Goal: Communication & Community: Participate in discussion

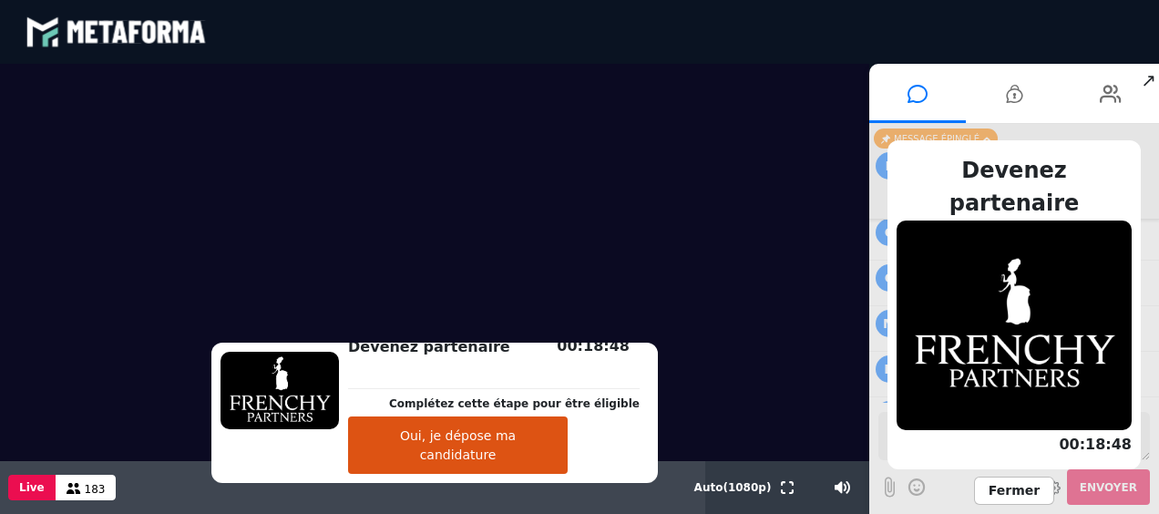
click at [1006, 487] on span "Fermer" at bounding box center [1014, 490] width 80 height 28
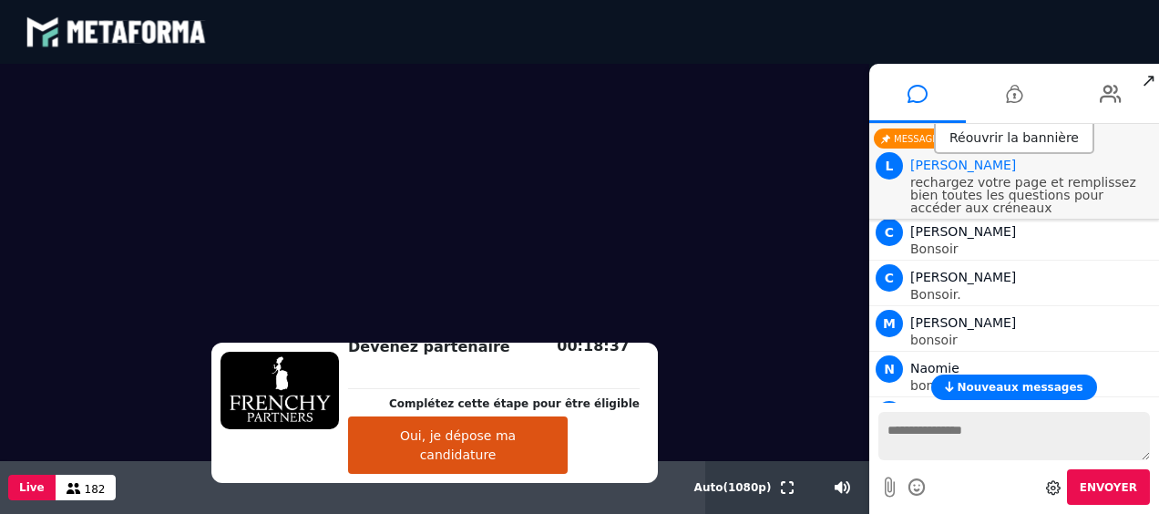
click at [1004, 138] on div "Réouvrir la bannière" at bounding box center [1014, 139] width 160 height 30
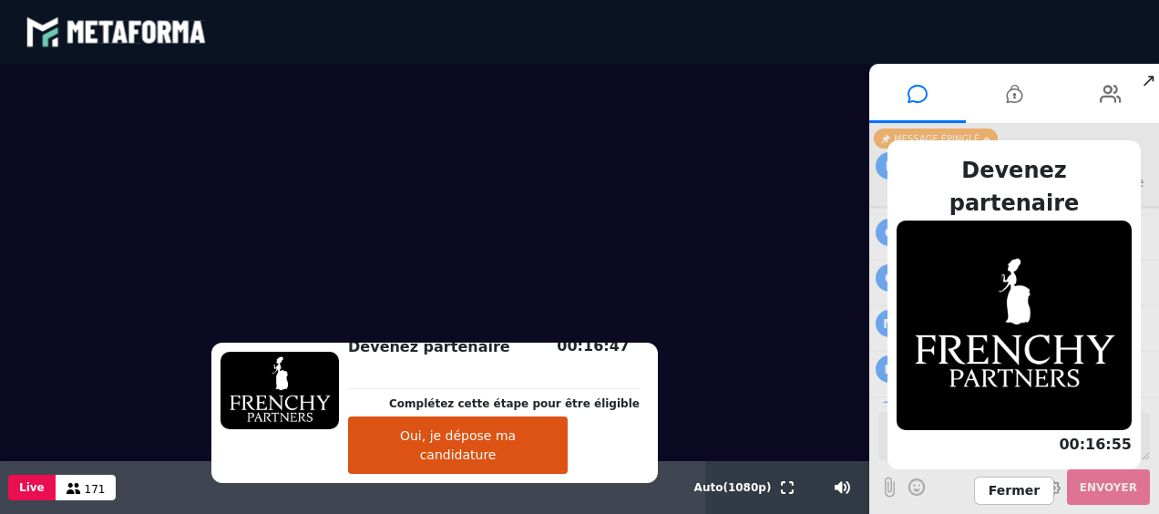
click at [476, 444] on button "Oui, je dépose ma candidature" at bounding box center [458, 444] width 220 height 57
click at [1014, 483] on span "Fermer" at bounding box center [1014, 490] width 80 height 28
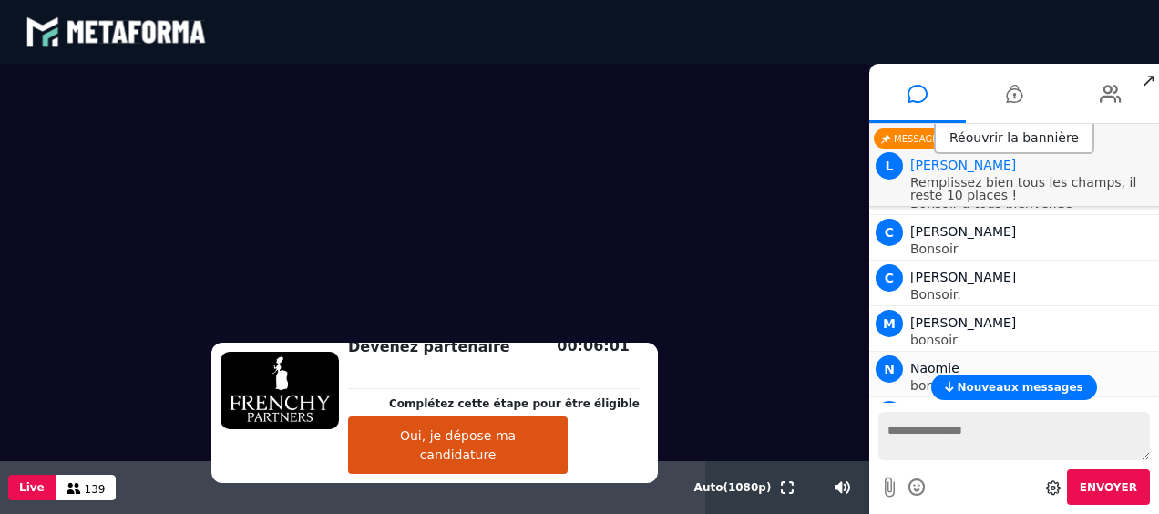
click at [1055, 352] on div "N Naomie bonsoir" at bounding box center [1013, 372] width 281 height 40
click at [507, 453] on button "Oui, je dépose ma candidature" at bounding box center [458, 444] width 220 height 57
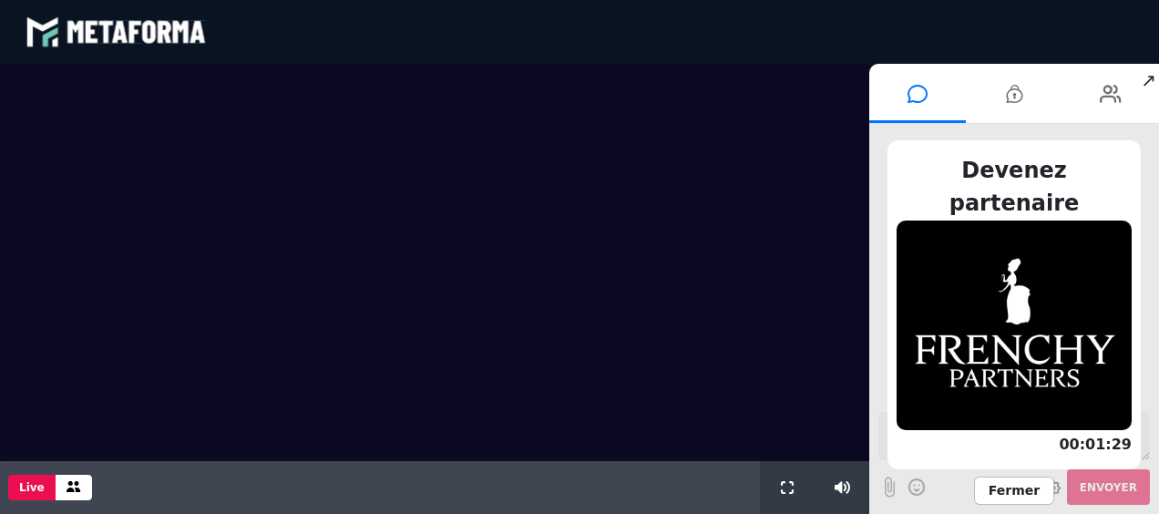
scroll to position [1587, 0]
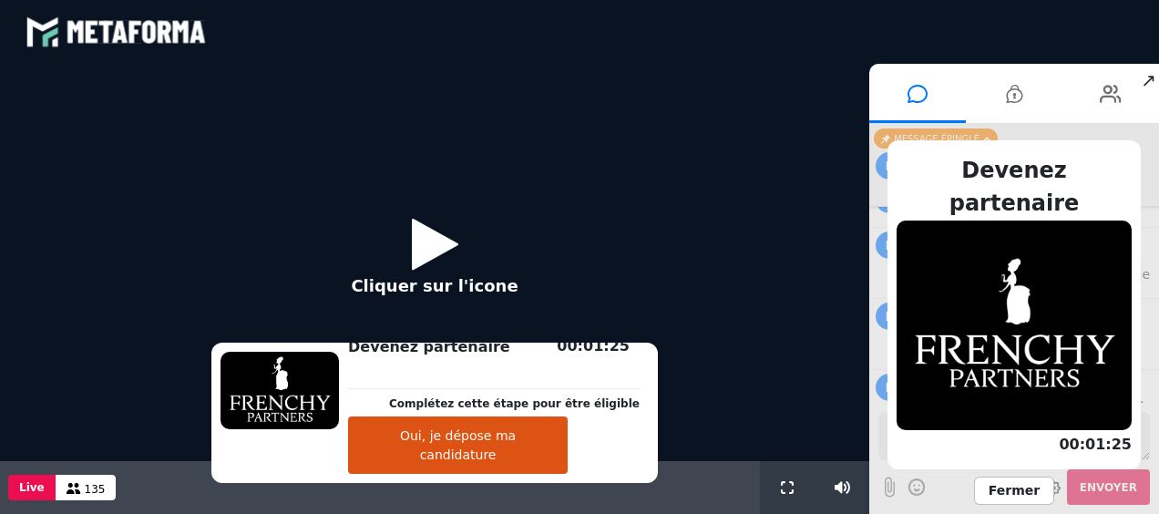
click at [439, 237] on icon at bounding box center [435, 243] width 46 height 59
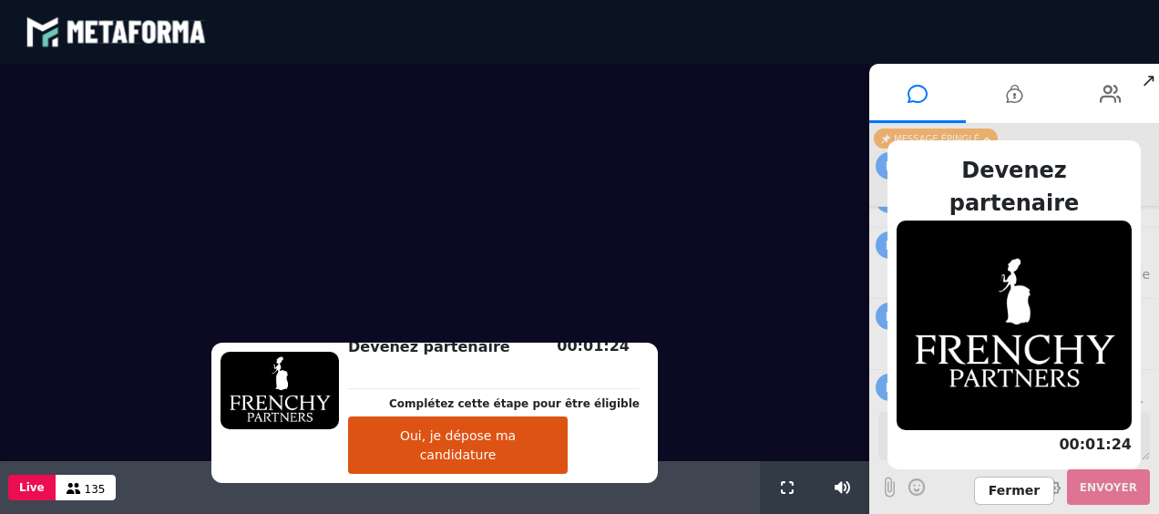
click at [455, 464] on button "Oui, je dépose ma candidature" at bounding box center [458, 444] width 220 height 57
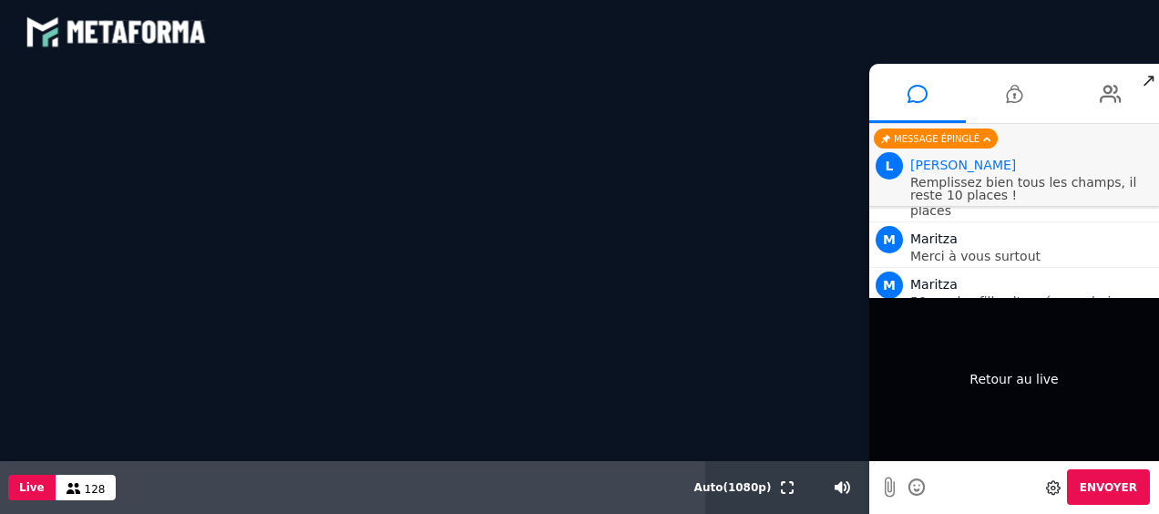
scroll to position [1780, 0]
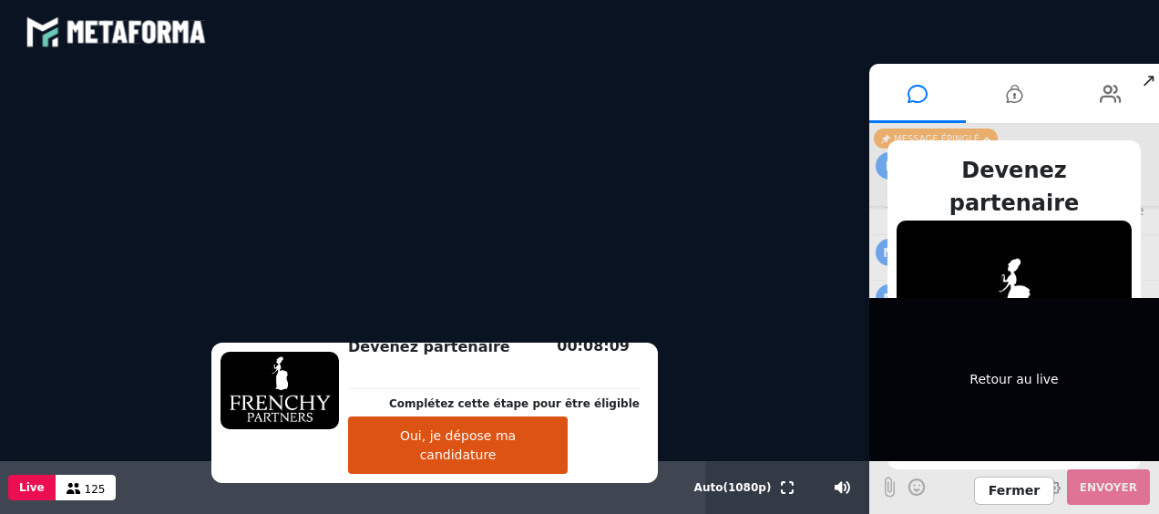
click at [1029, 377] on div "Retour au live" at bounding box center [1014, 379] width 290 height 163
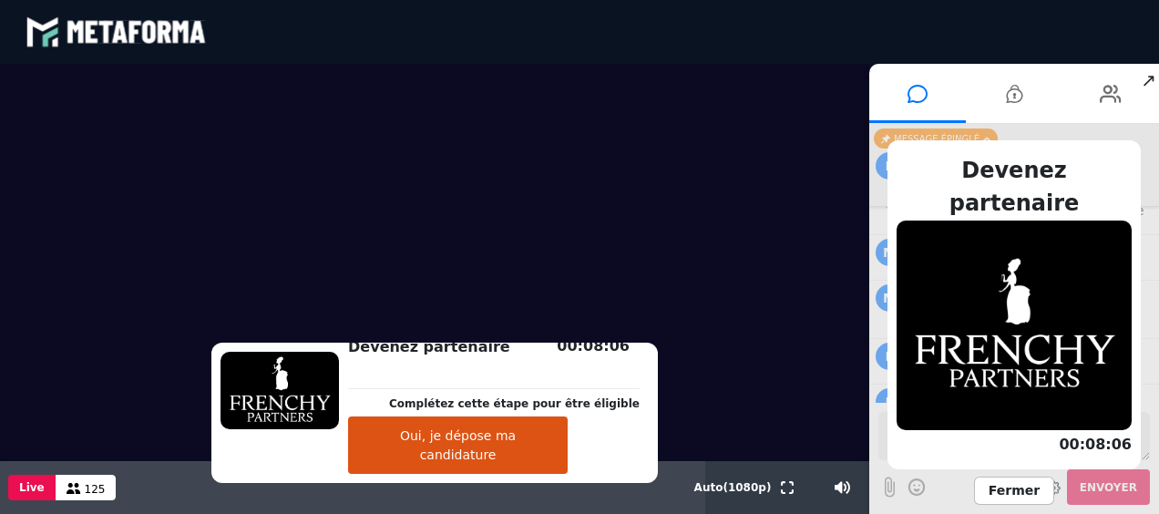
click at [1016, 493] on span "Fermer" at bounding box center [1014, 490] width 80 height 28
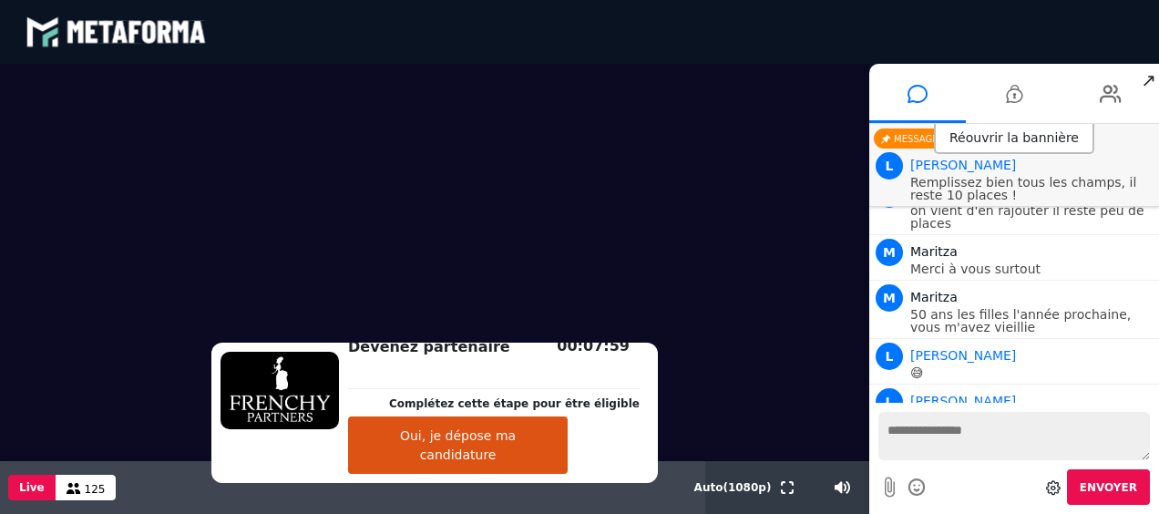
click at [935, 435] on textarea at bounding box center [1013, 436] width 271 height 48
click at [1093, 430] on textarea "**********" at bounding box center [1013, 436] width 271 height 48
click at [1098, 430] on textarea "**********" at bounding box center [1013, 436] width 271 height 48
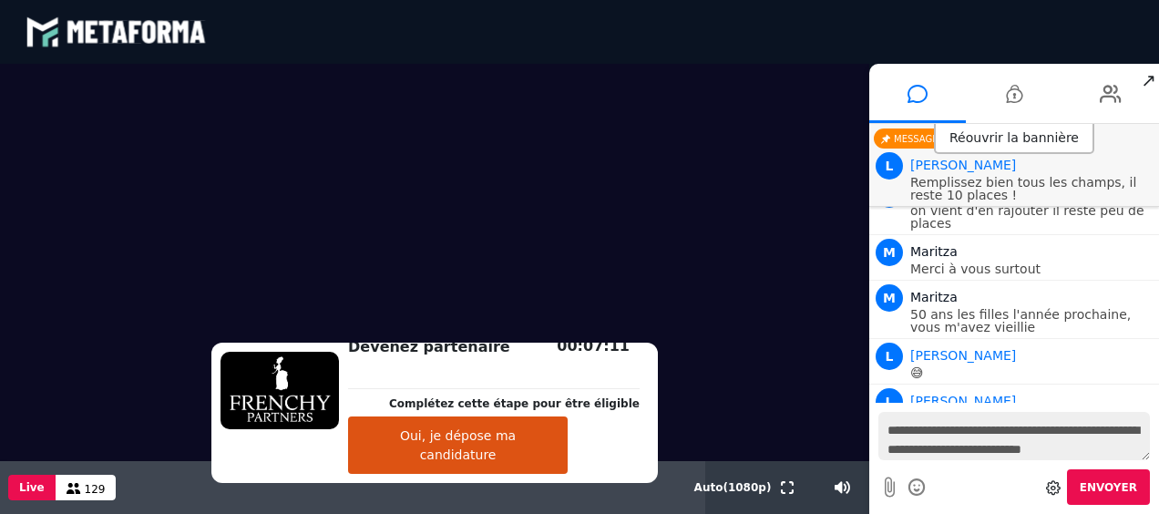
click at [1102, 450] on textarea "**********" at bounding box center [1013, 436] width 271 height 48
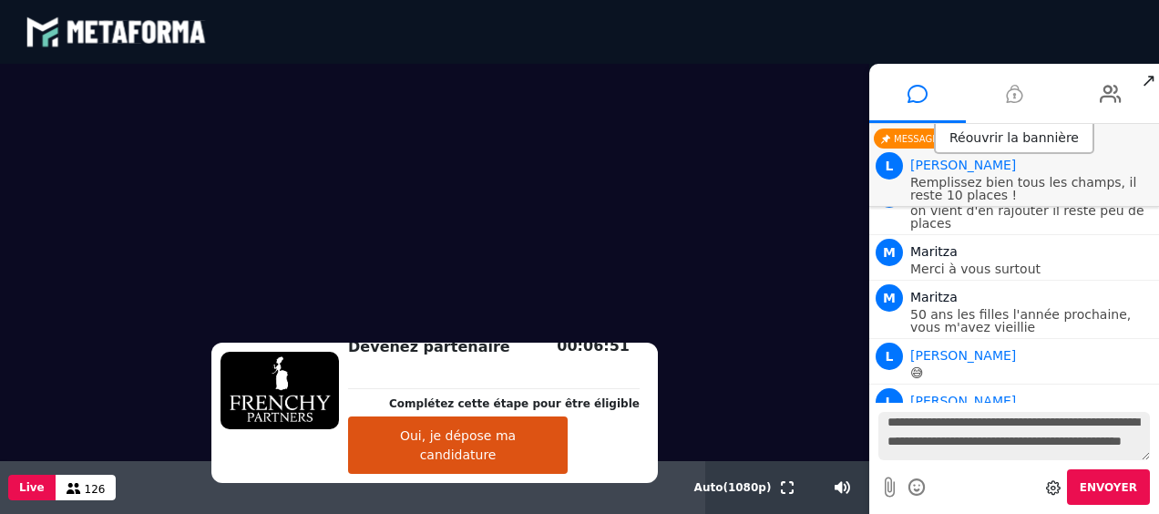
type textarea "**********"
click at [1018, 99] on icon at bounding box center [1014, 94] width 16 height 46
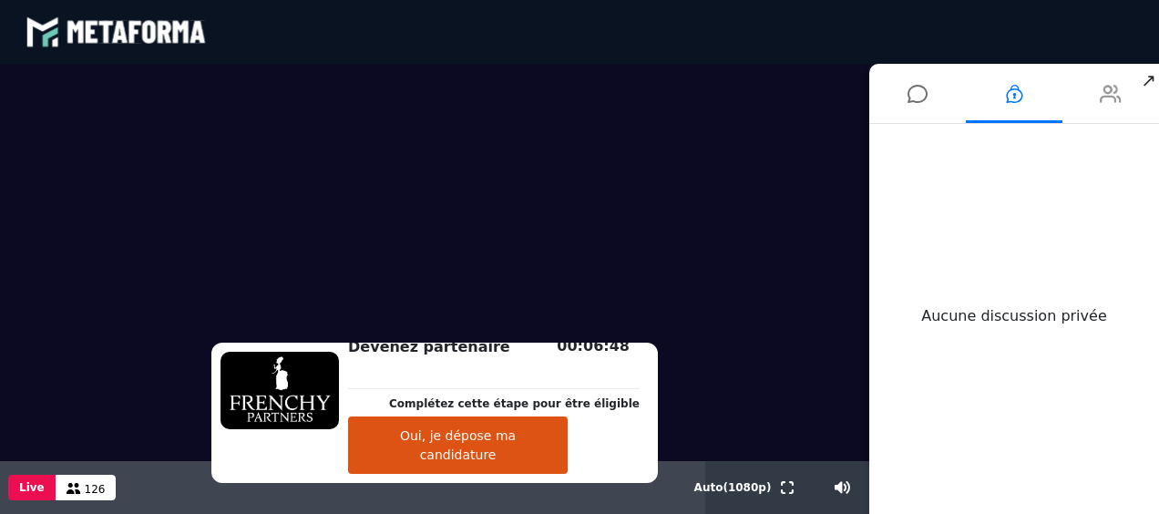
click at [1115, 89] on icon at bounding box center [1110, 94] width 22 height 46
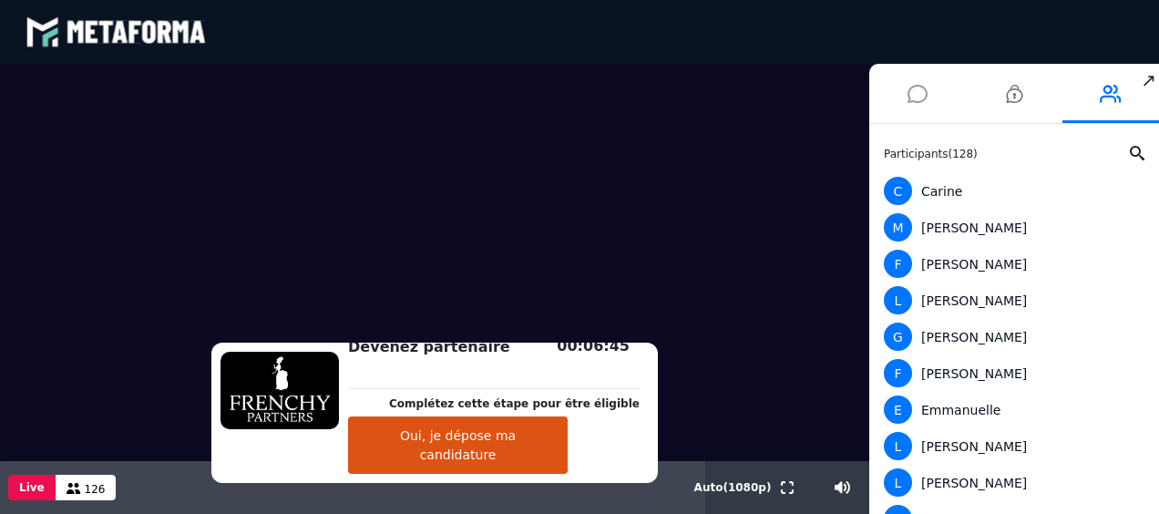
click at [911, 95] on icon at bounding box center [917, 94] width 20 height 46
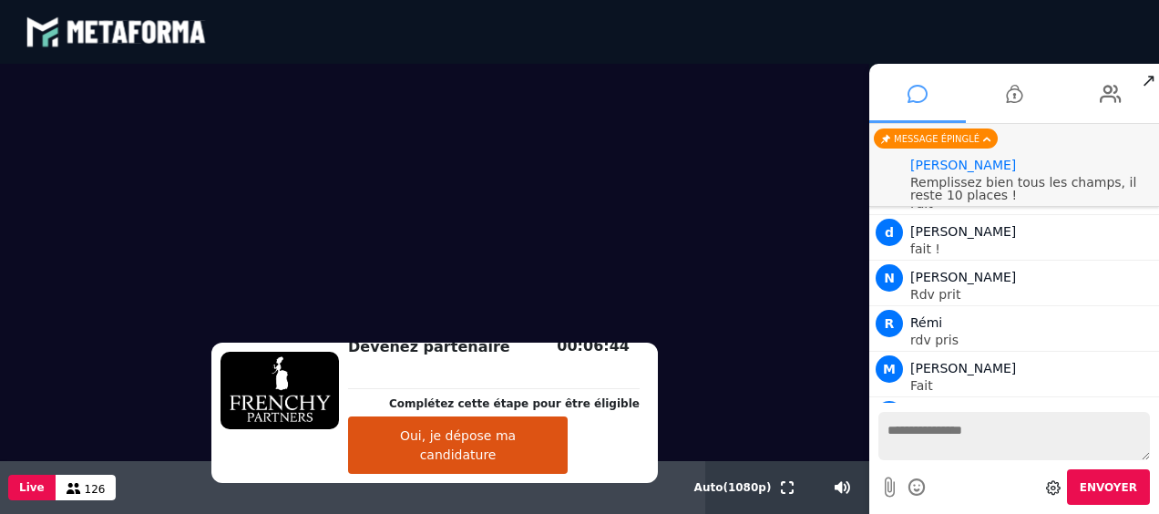
scroll to position [1780, 0]
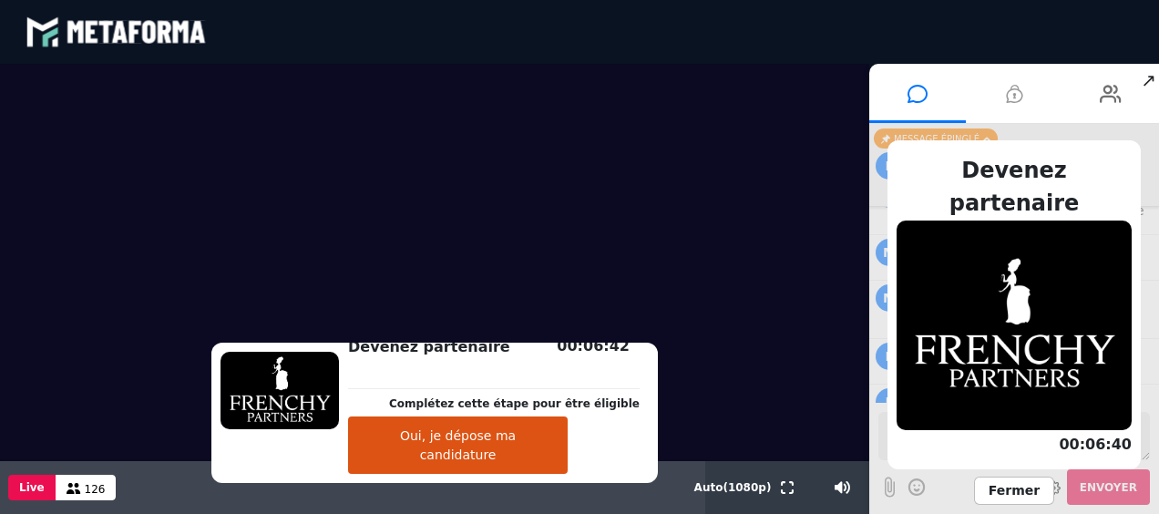
click at [1018, 100] on icon at bounding box center [1014, 94] width 16 height 46
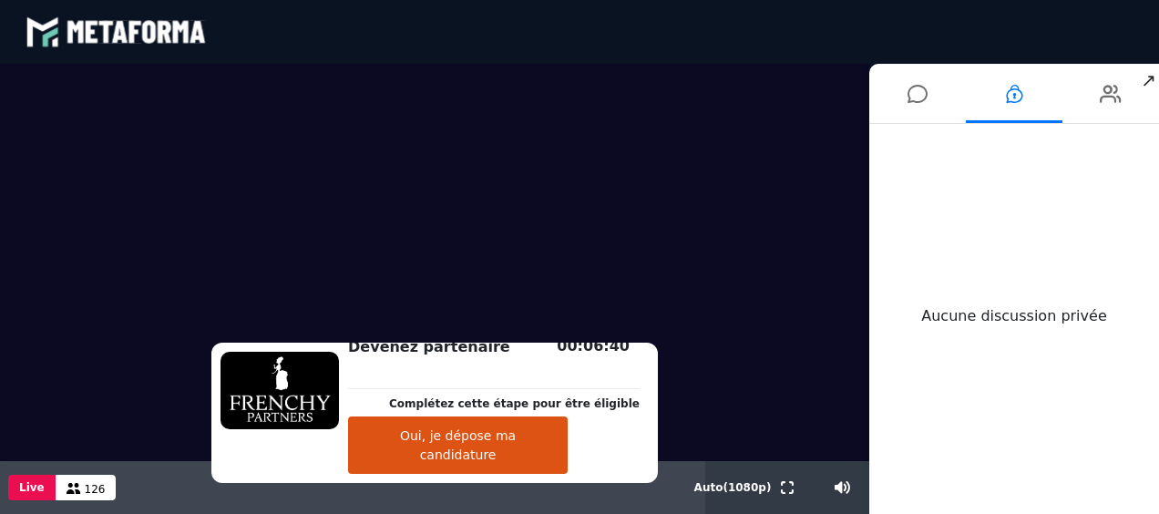
click at [953, 205] on div "Aucune discussion privée" at bounding box center [1014, 315] width 290 height 383
click at [938, 180] on div "Aucune discussion privée" at bounding box center [1014, 315] width 290 height 383
click at [912, 85] on icon at bounding box center [917, 94] width 20 height 46
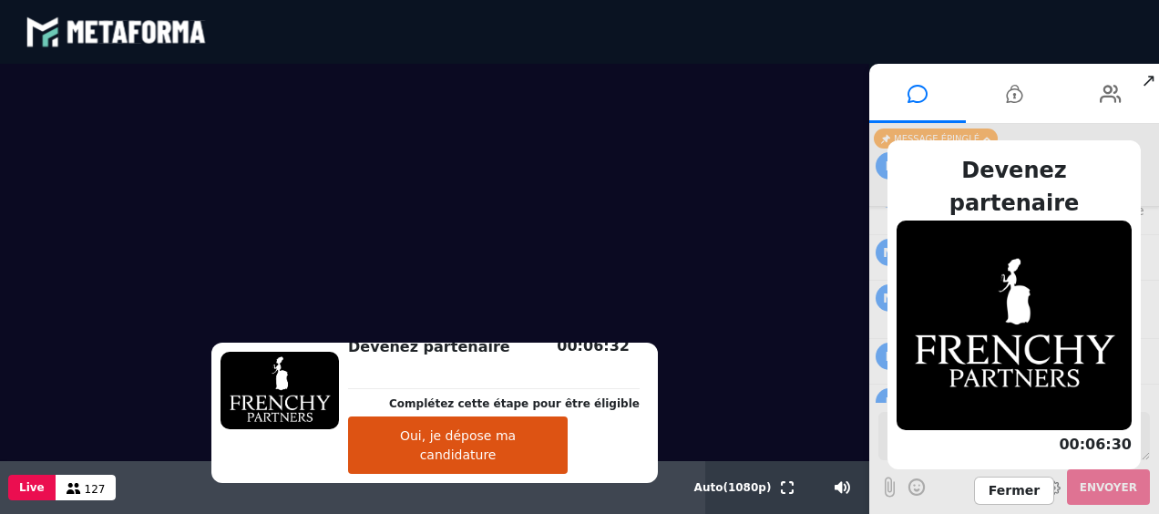
click at [1146, 449] on div "Devenez partenaire Complétez cette étape pour être éligible Oui, je dépose ma c…" at bounding box center [1014, 319] width 290 height 390
click at [1145, 464] on div "Devenez partenaire Complétez cette étape pour être éligible Oui, je dépose ma c…" at bounding box center [1014, 319] width 290 height 390
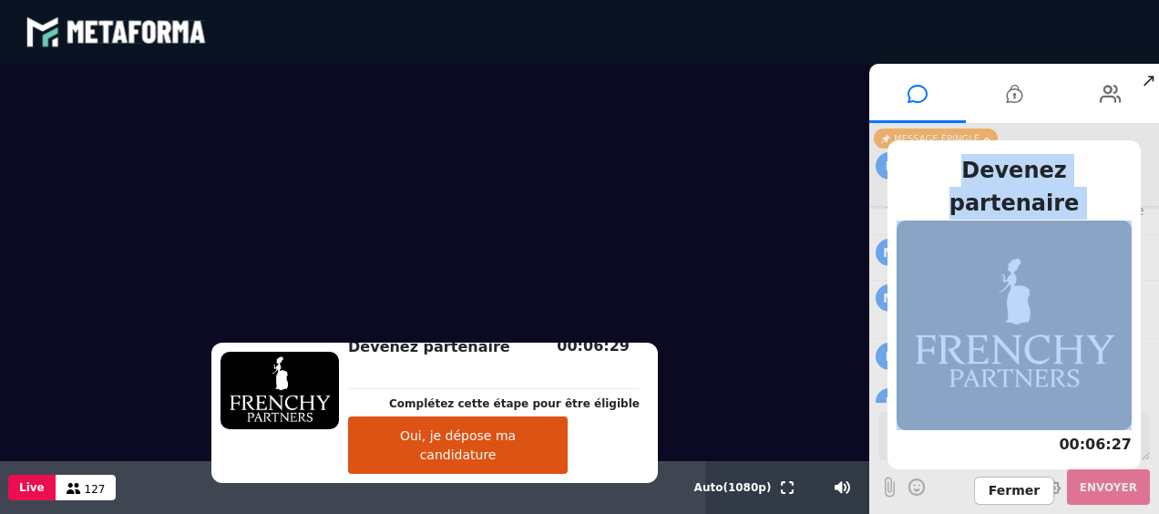
drag, startPoint x: 1145, startPoint y: 464, endPoint x: 1048, endPoint y: 338, distance: 158.5
click at [1048, 338] on div "Devenez partenaire Complétez cette étape pour être éligible Oui, je dépose ma c…" at bounding box center [1014, 319] width 290 height 390
click at [1048, 338] on img at bounding box center [1013, 324] width 235 height 209
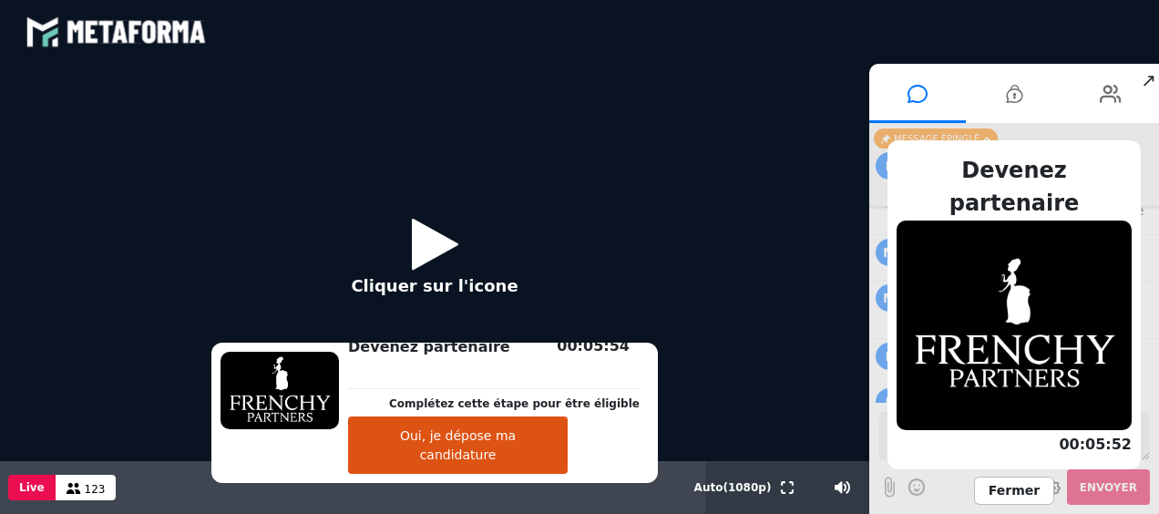
click at [1013, 486] on span "Fermer" at bounding box center [1014, 490] width 80 height 28
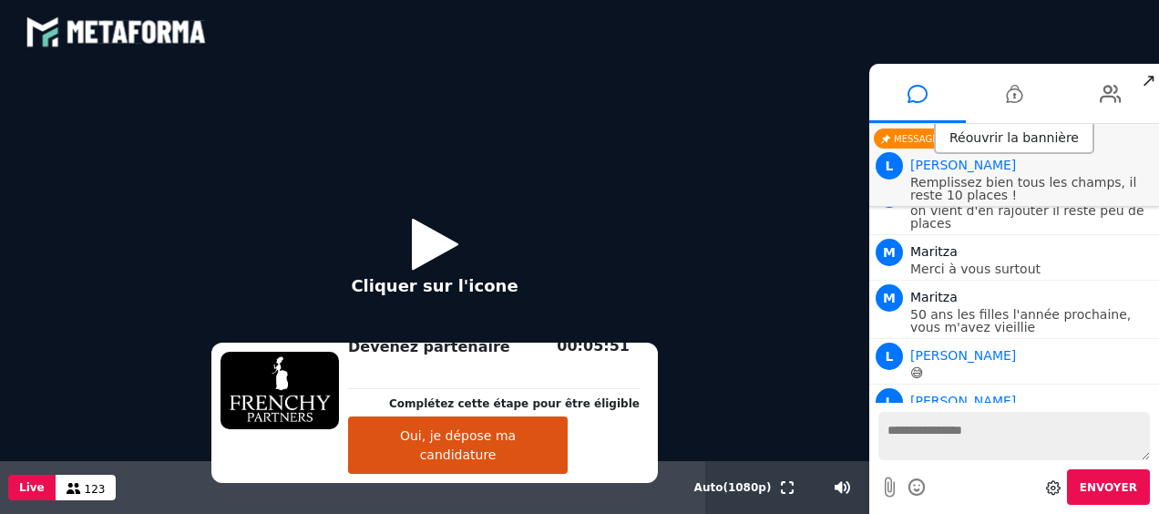
click at [1077, 443] on textarea at bounding box center [1013, 436] width 271 height 48
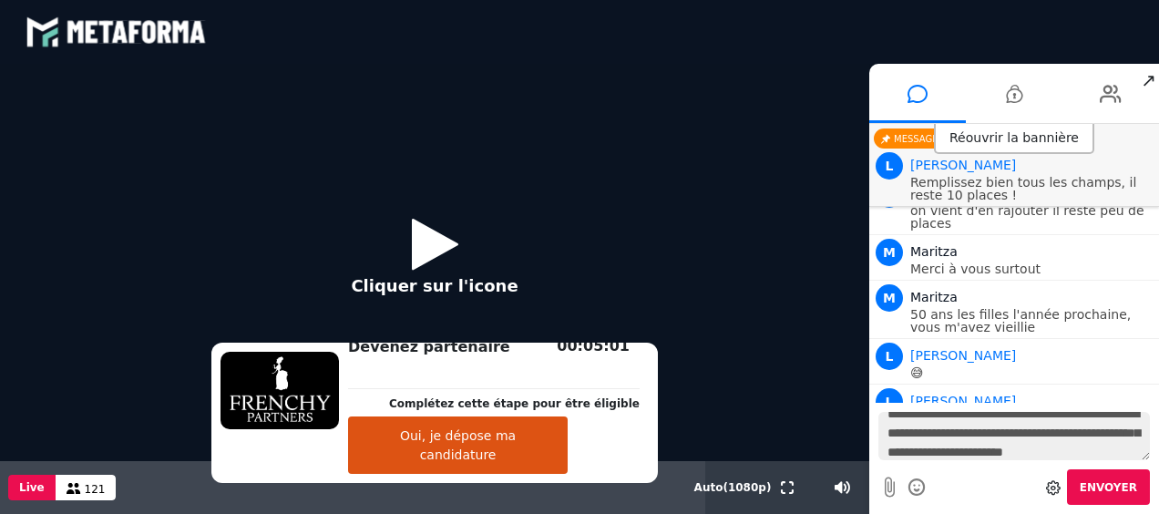
scroll to position [36, 0]
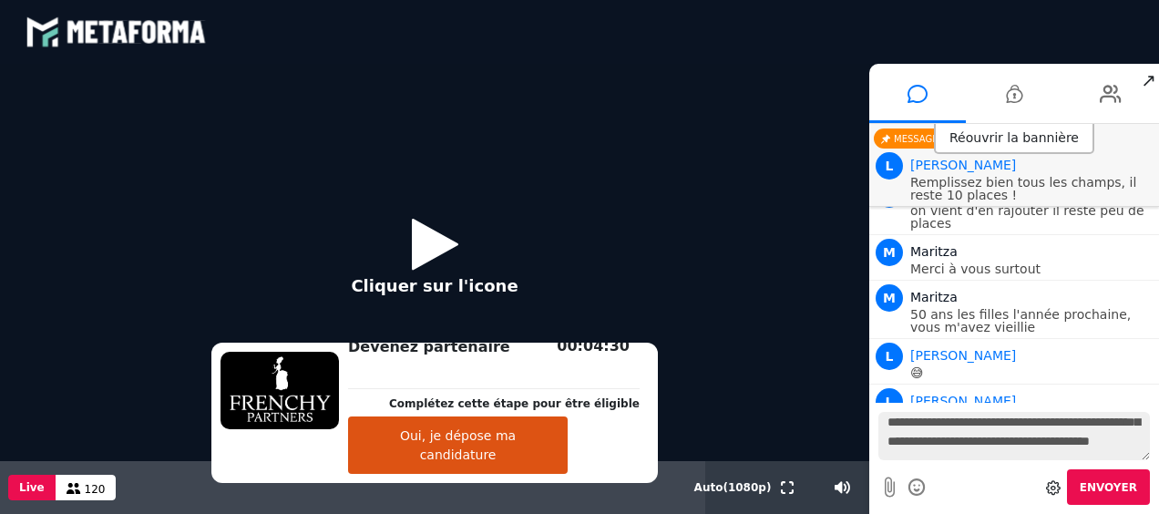
type textarea "**********"
click at [1122, 492] on span "Envoyer" at bounding box center [1107, 487] width 57 height 13
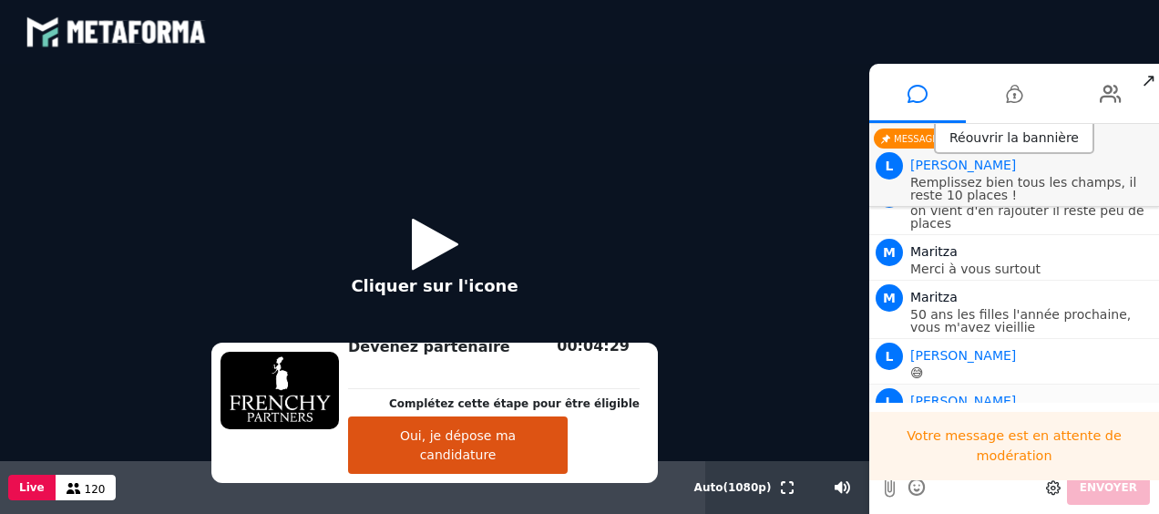
scroll to position [0, 0]
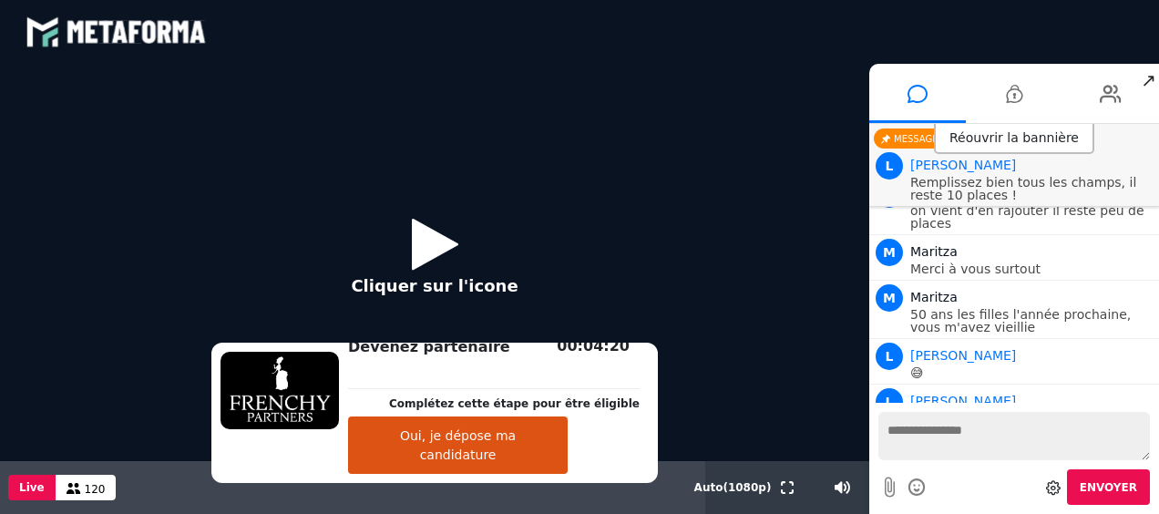
click at [769, 210] on div "Cliquer sur l'icone" at bounding box center [434, 262] width 869 height 397
click at [675, 126] on div "Cliquer sur l'icone" at bounding box center [434, 262] width 869 height 397
click at [422, 238] on icon at bounding box center [435, 243] width 46 height 59
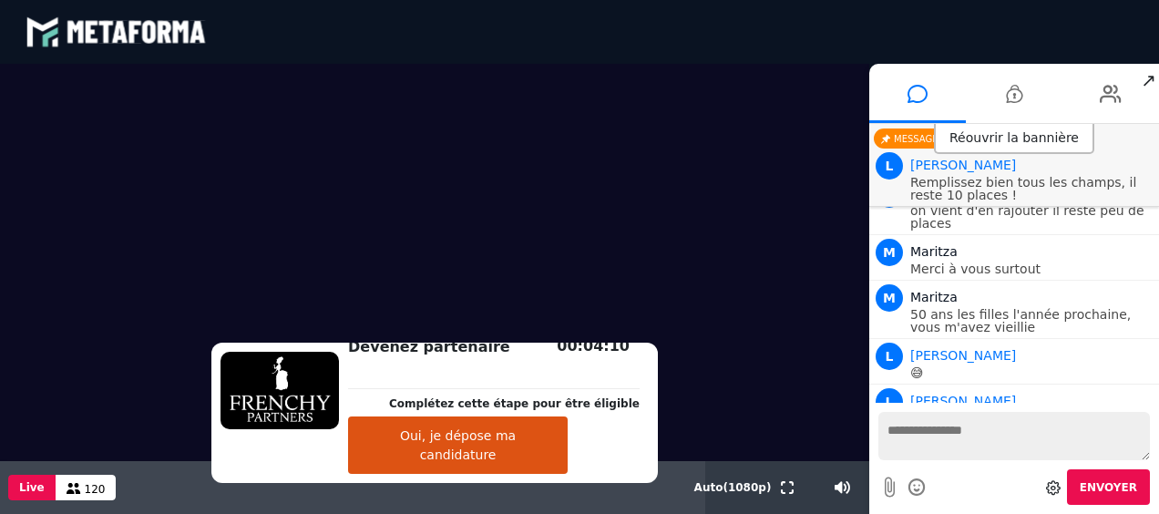
click at [537, 439] on button "Oui, je dépose ma candidature" at bounding box center [458, 444] width 220 height 57
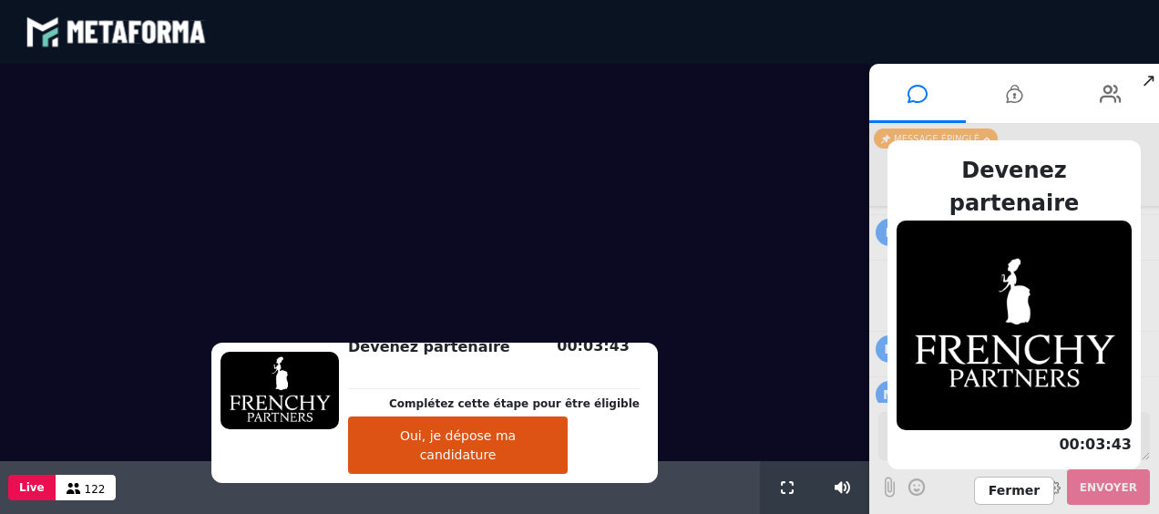
scroll to position [1599, 0]
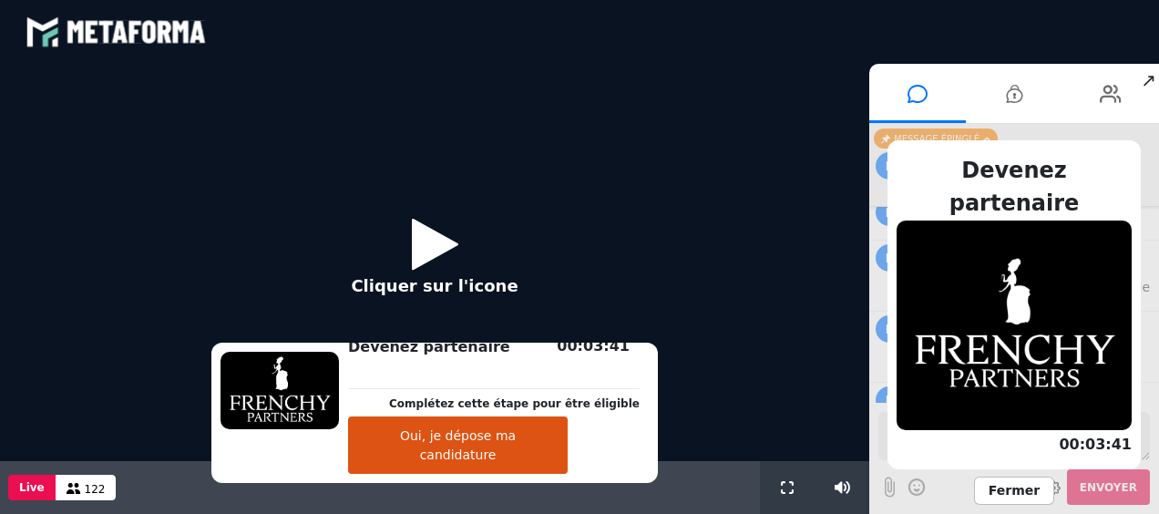
click at [441, 240] on icon at bounding box center [435, 243] width 46 height 59
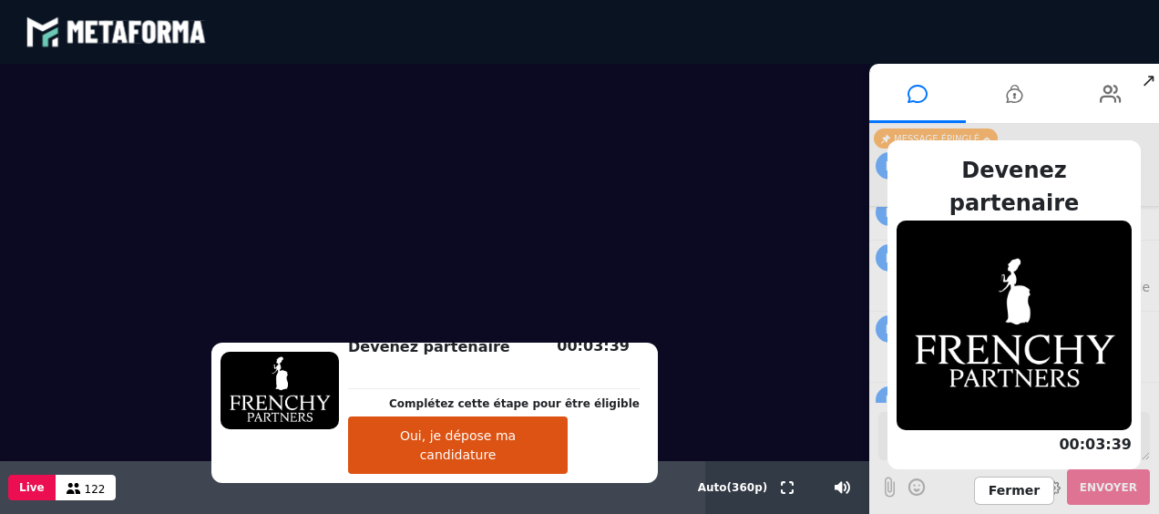
click at [477, 455] on button "Oui, je dépose ma candidature" at bounding box center [458, 444] width 220 height 57
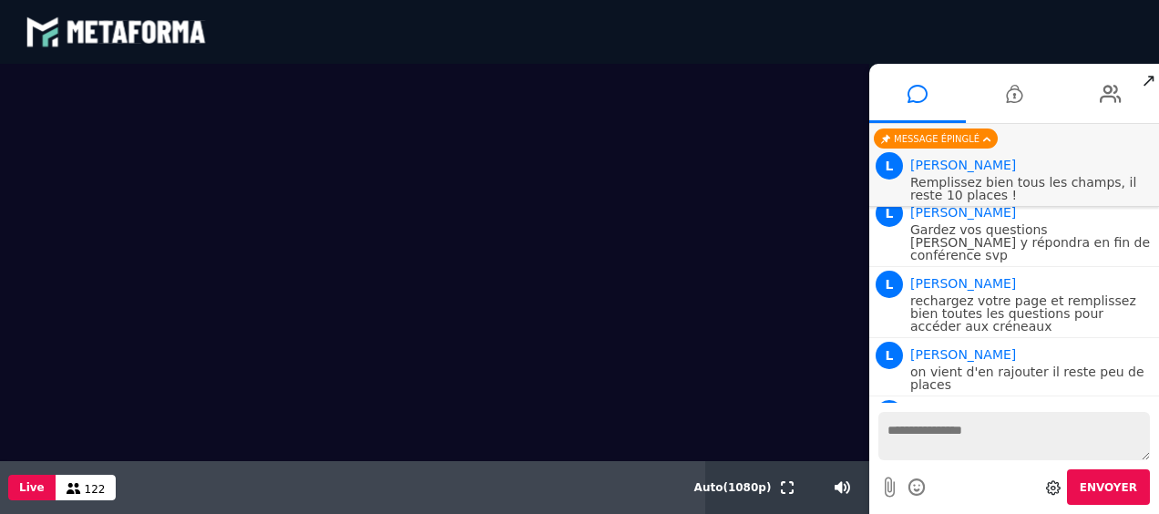
click at [965, 138] on div "Message épinglé" at bounding box center [935, 138] width 124 height 20
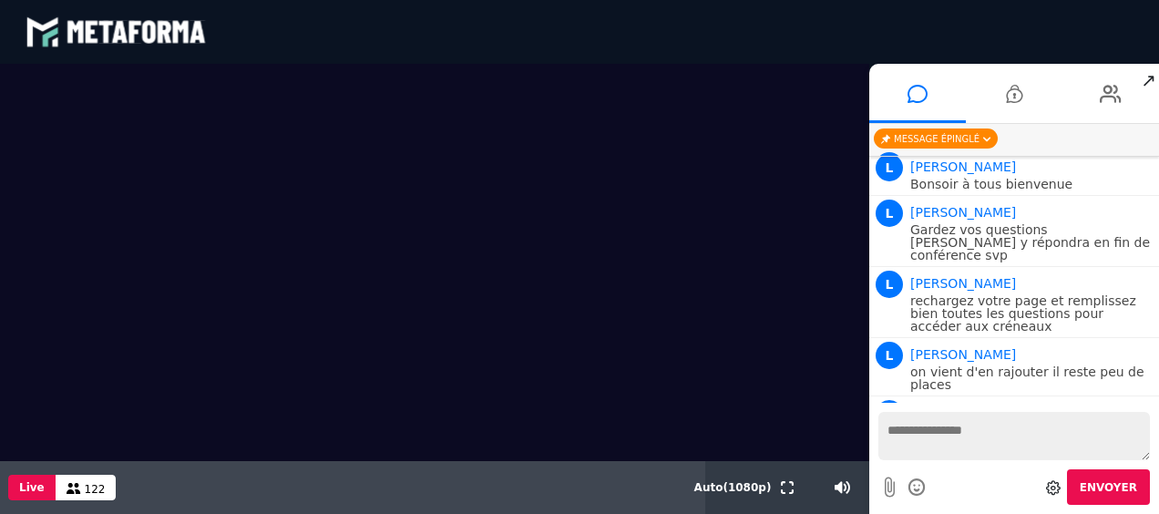
click at [965, 138] on div "Message épinglé" at bounding box center [935, 138] width 124 height 20
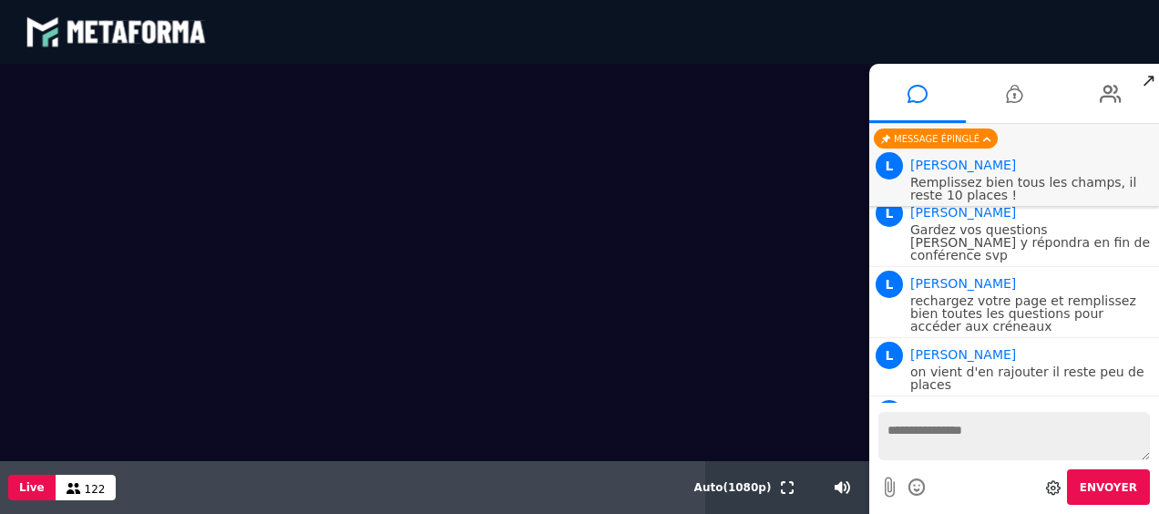
click at [979, 188] on p "Remplissez bien tous les champs, il reste 10 places !" at bounding box center [1032, 189] width 244 height 26
click at [976, 223] on p "Gardez vos questions [PERSON_NAME] y répondra en fin de conférence svp" at bounding box center [1032, 242] width 244 height 38
click at [971, 294] on p "rechargez votre page et remplissez bien toutes les questions pour accéder aux c…" at bounding box center [1032, 313] width 244 height 38
click at [965, 365] on p "on vient d'en rajouter il reste peu de places" at bounding box center [1032, 378] width 244 height 26
click at [1006, 93] on icon at bounding box center [1014, 94] width 16 height 46
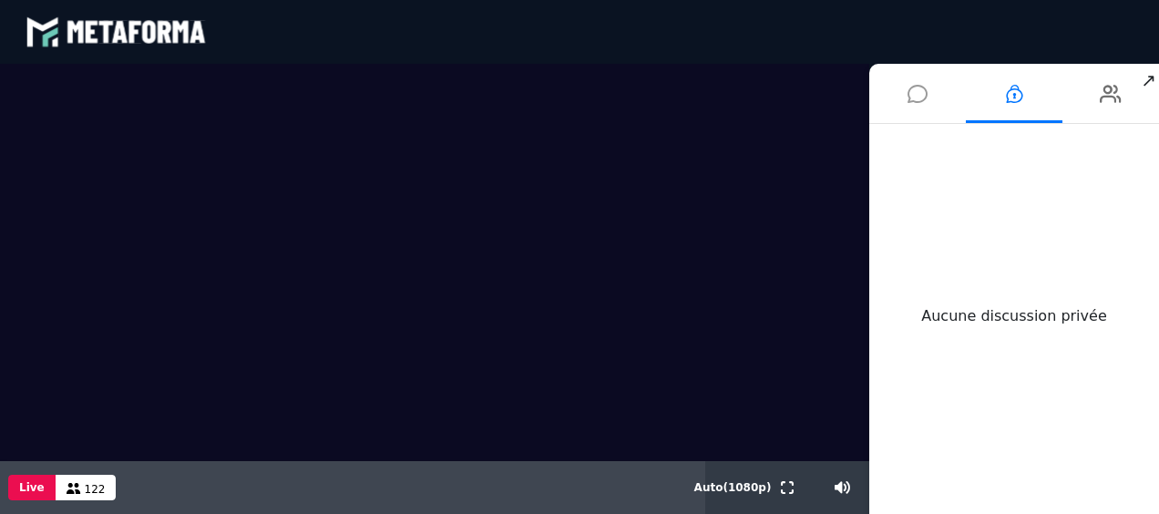
click at [922, 87] on icon at bounding box center [917, 94] width 20 height 46
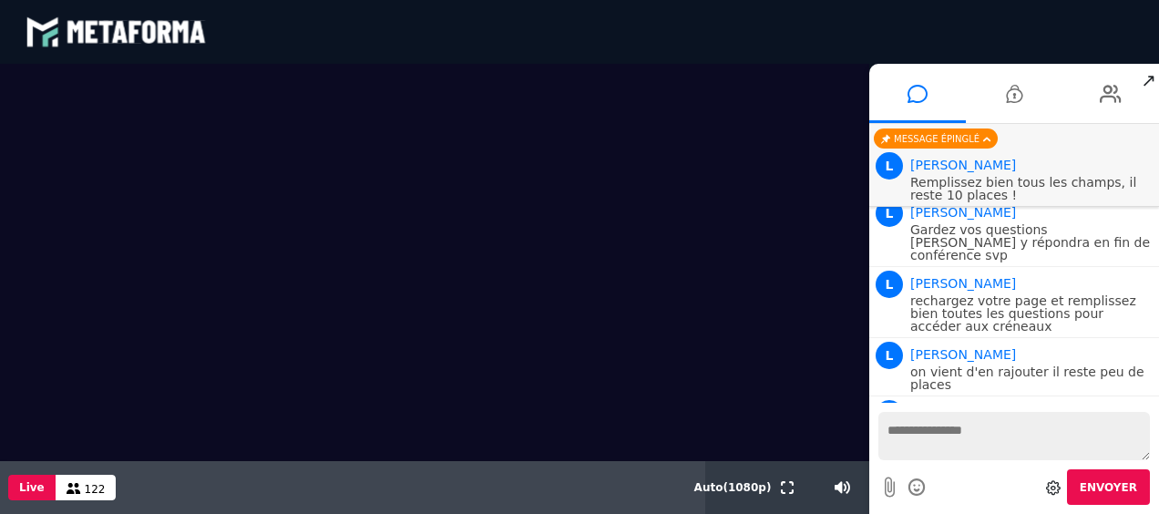
click at [1033, 177] on p "Remplissez bien tous les champs, il reste 10 places !" at bounding box center [1032, 189] width 244 height 26
click at [947, 128] on li "Message épinglé L Lara Remplissez bien tous les champs, il reste 10 places !" at bounding box center [1014, 165] width 290 height 83
drag, startPoint x: 1157, startPoint y: 385, endPoint x: 1007, endPoint y: 424, distance: 154.4
click at [1007, 424] on textarea at bounding box center [1013, 436] width 271 height 48
click at [1002, 402] on div "P Pascal ROTH" at bounding box center [1032, 413] width 244 height 22
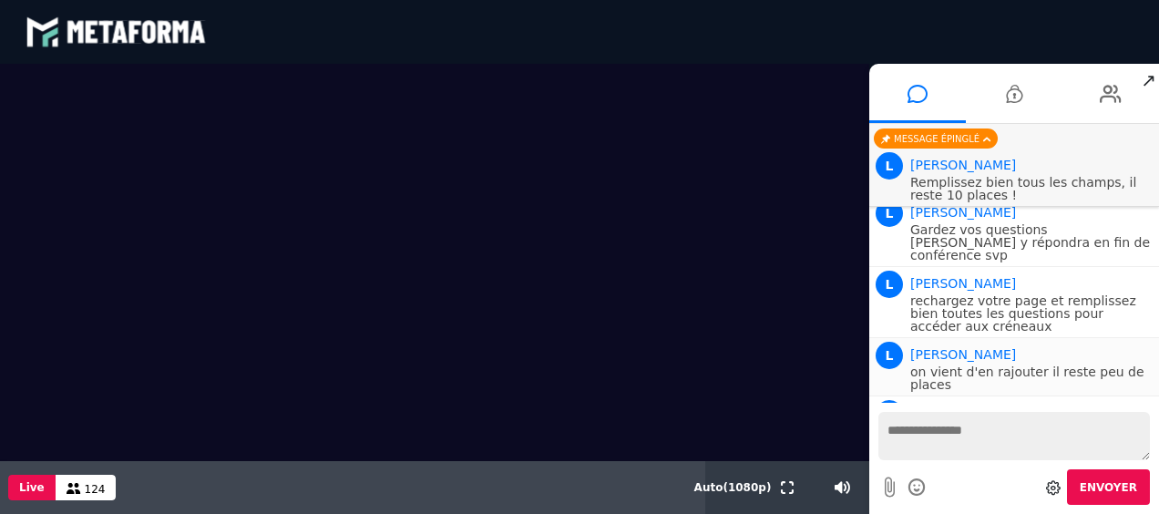
click at [1012, 365] on p "on vient d'en rajouter il reste peu de places" at bounding box center [1032, 378] width 244 height 26
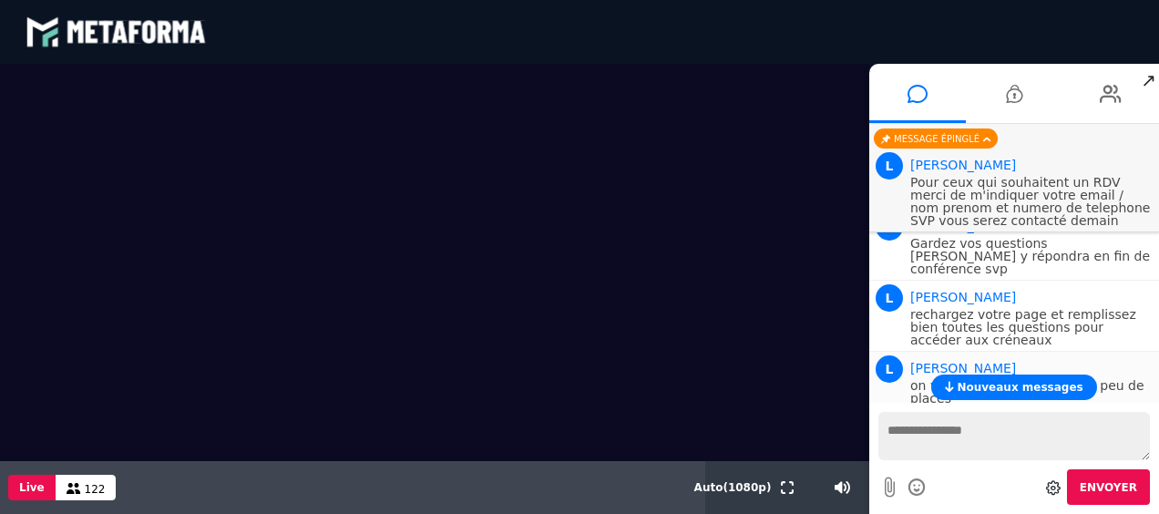
scroll to position [1703, 0]
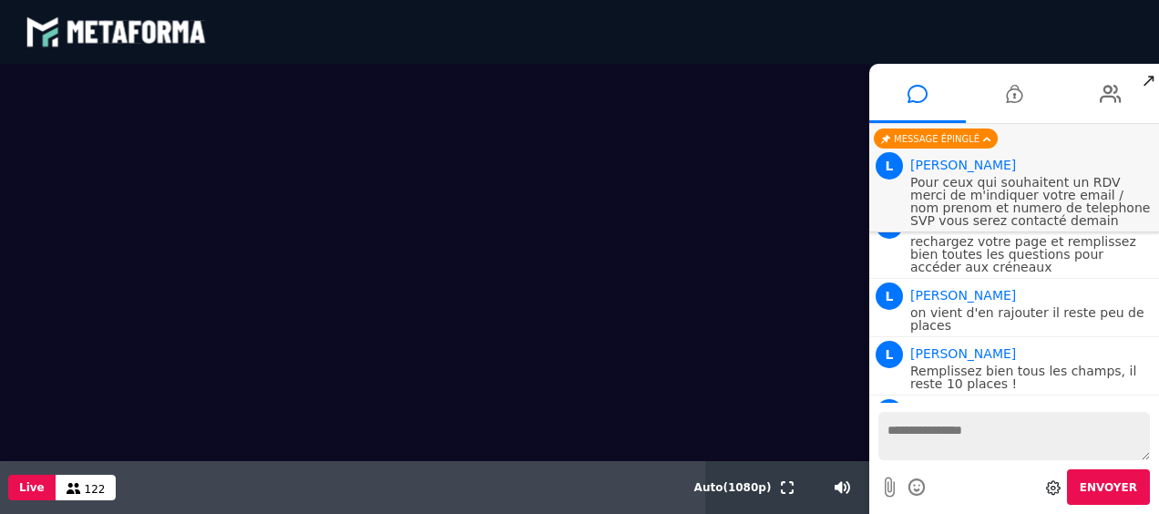
click at [1037, 199] on p "Pour ceux qui souhaitent un RDV merci de m'indiquer votre email / nom prenom et…" at bounding box center [1032, 201] width 244 height 51
click at [993, 206] on p "Pour ceux qui souhaitent un RDV merci de m'indiquer votre email / nom prenom et…" at bounding box center [1032, 201] width 244 height 51
click at [1016, 99] on icon at bounding box center [1014, 94] width 16 height 46
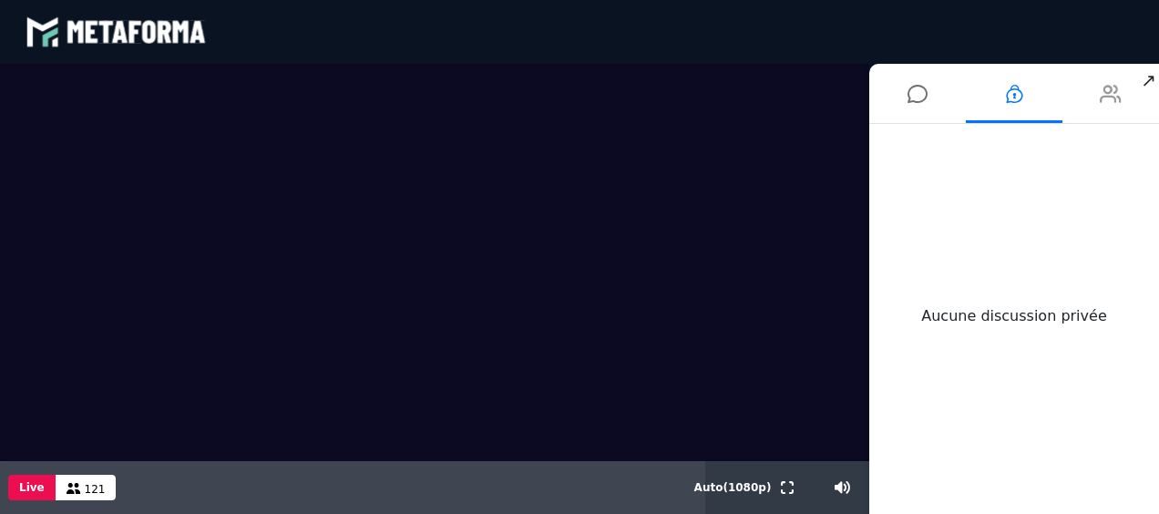
click at [1118, 97] on icon at bounding box center [1110, 94] width 22 height 46
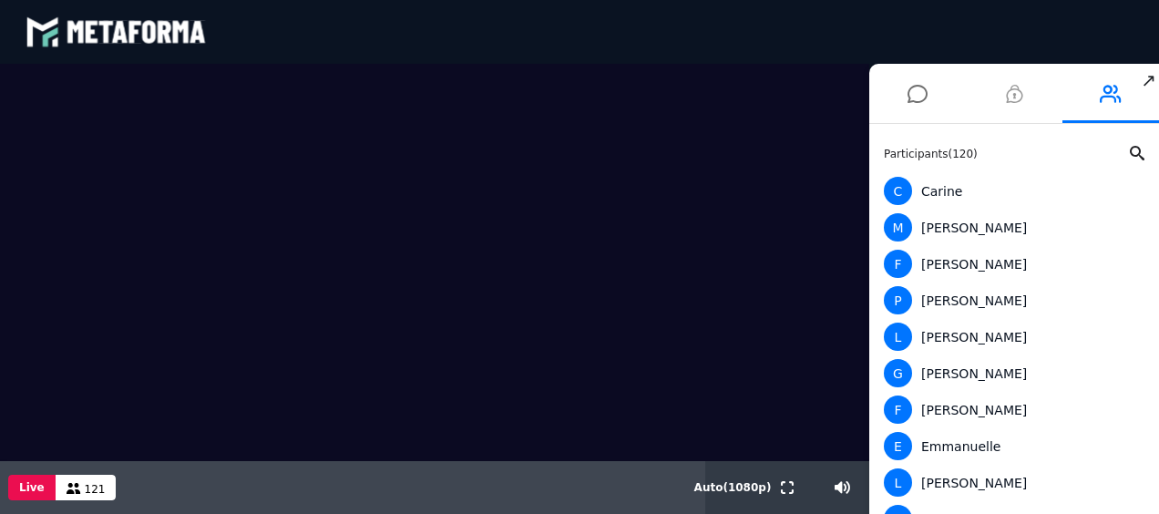
click at [1019, 91] on icon at bounding box center [1014, 94] width 16 height 46
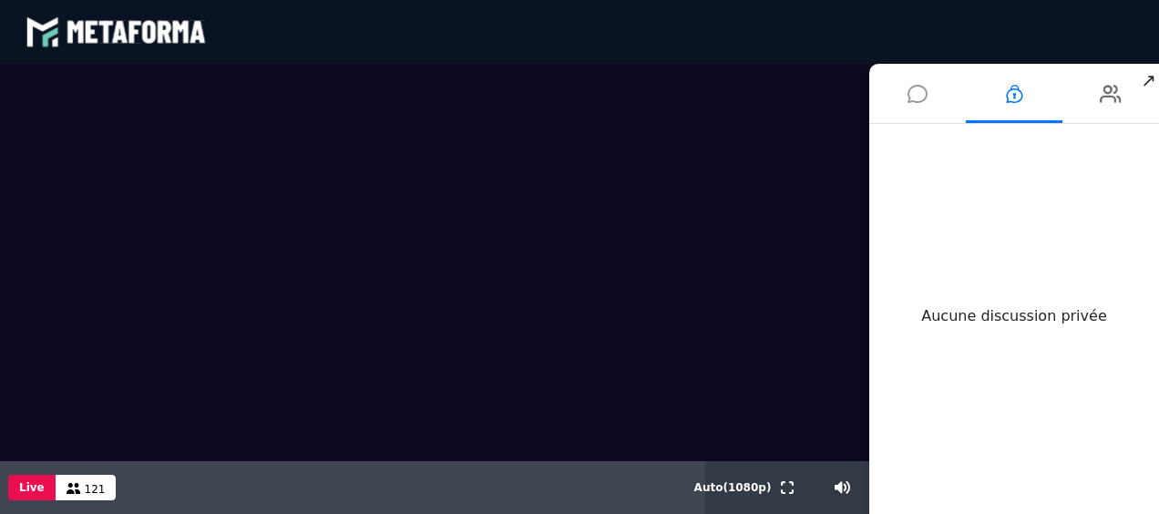
click at [920, 95] on icon at bounding box center [917, 94] width 20 height 46
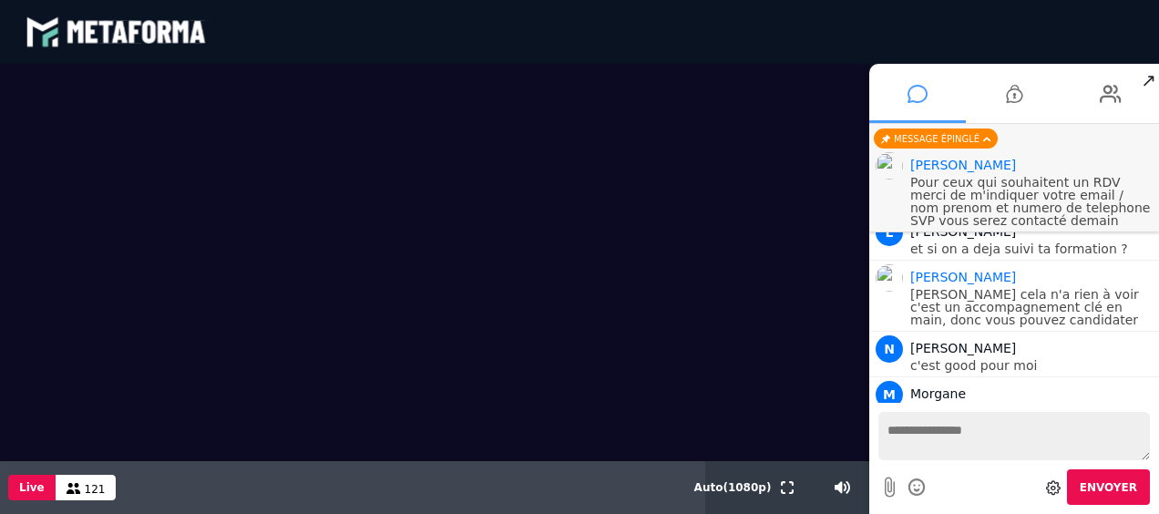
scroll to position [1645, 0]
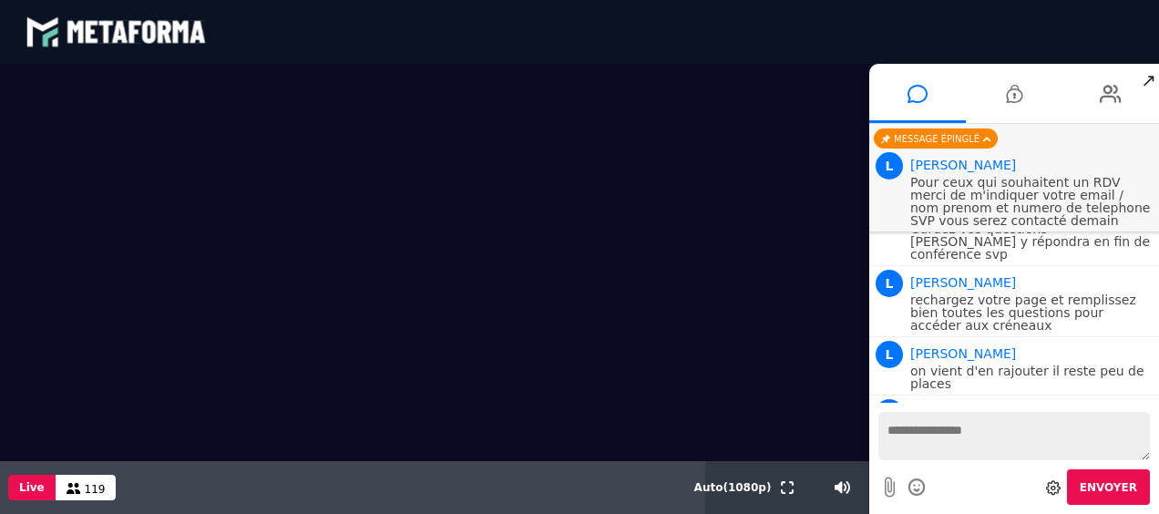
click at [1011, 209] on p "Pour ceux qui souhaitent un RDV merci de m'indiquer votre email / nom prenom et…" at bounding box center [1032, 201] width 244 height 51
click at [1053, 364] on p "on vient d'en rajouter il reste peu de places" at bounding box center [1032, 377] width 244 height 26
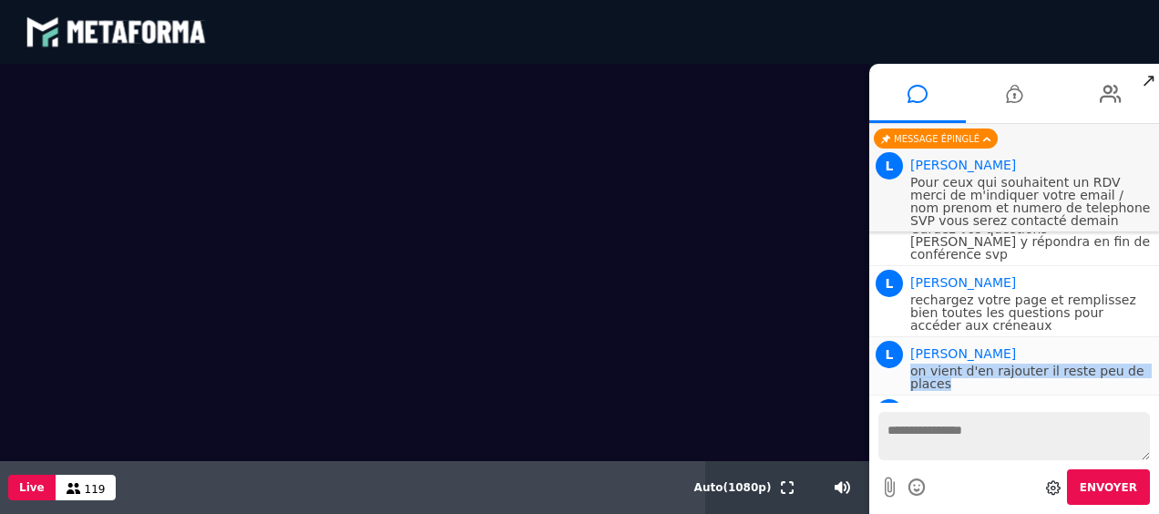
click at [1053, 364] on p "on vient d'en rajouter il reste peu de places" at bounding box center [1032, 377] width 244 height 26
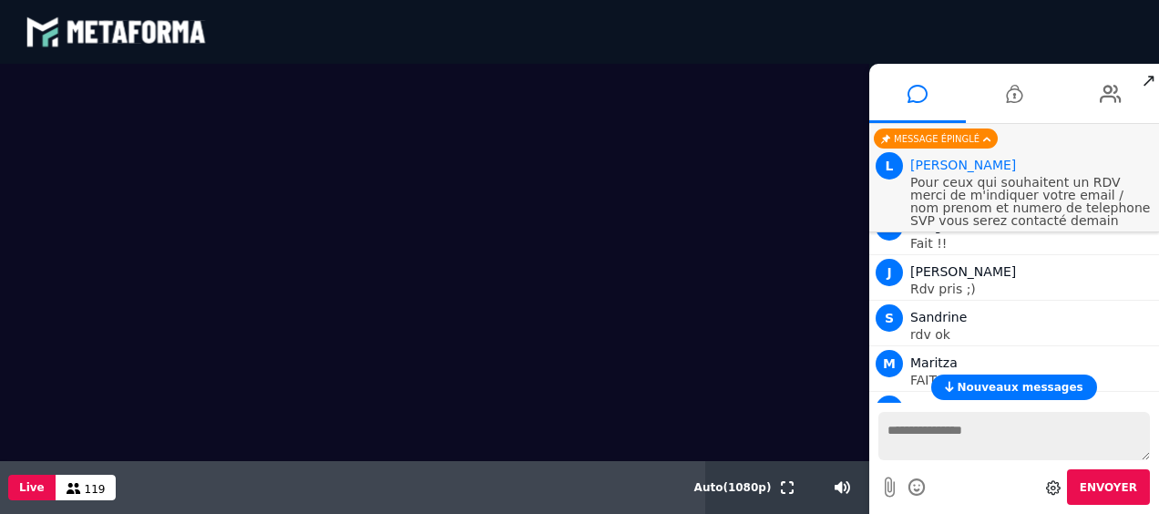
scroll to position [16, 0]
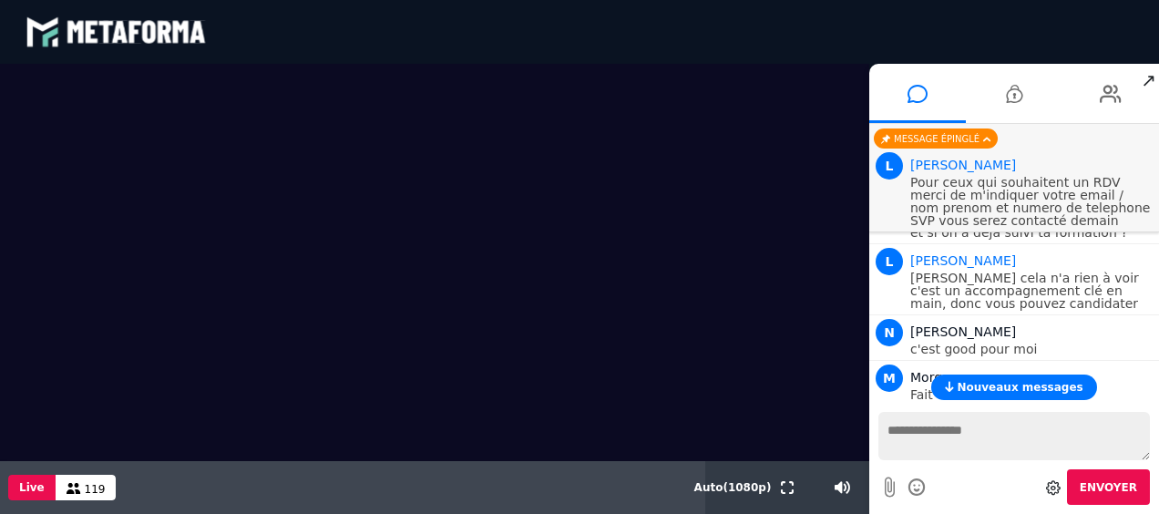
click at [949, 207] on p "Pour ceux qui souhaitent un RDV merci de m'indiquer votre email / nom prenom et…" at bounding box center [1032, 201] width 244 height 51
click at [1015, 85] on icon at bounding box center [1014, 94] width 16 height 46
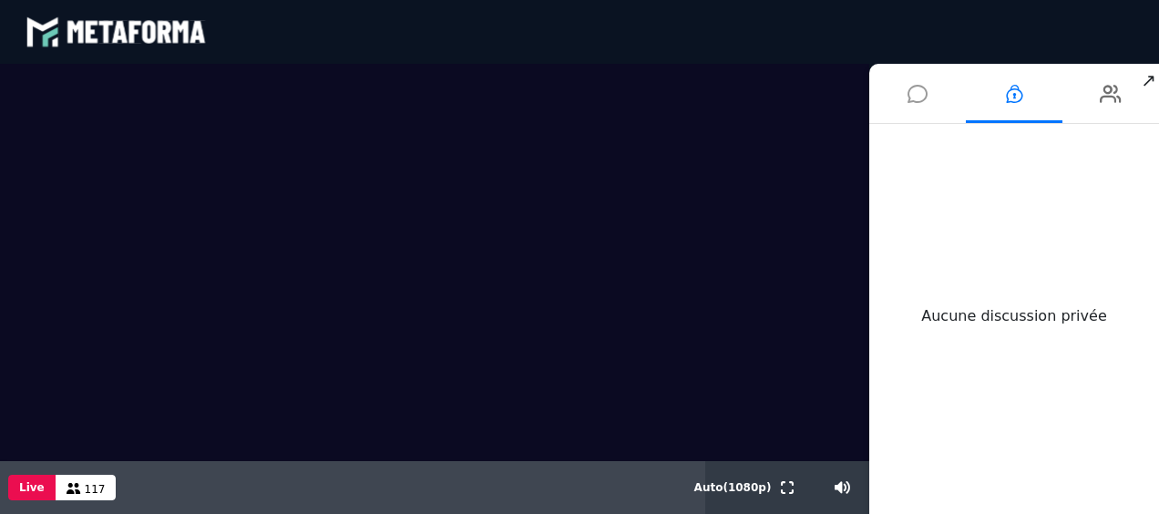
click at [916, 86] on icon at bounding box center [917, 94] width 20 height 46
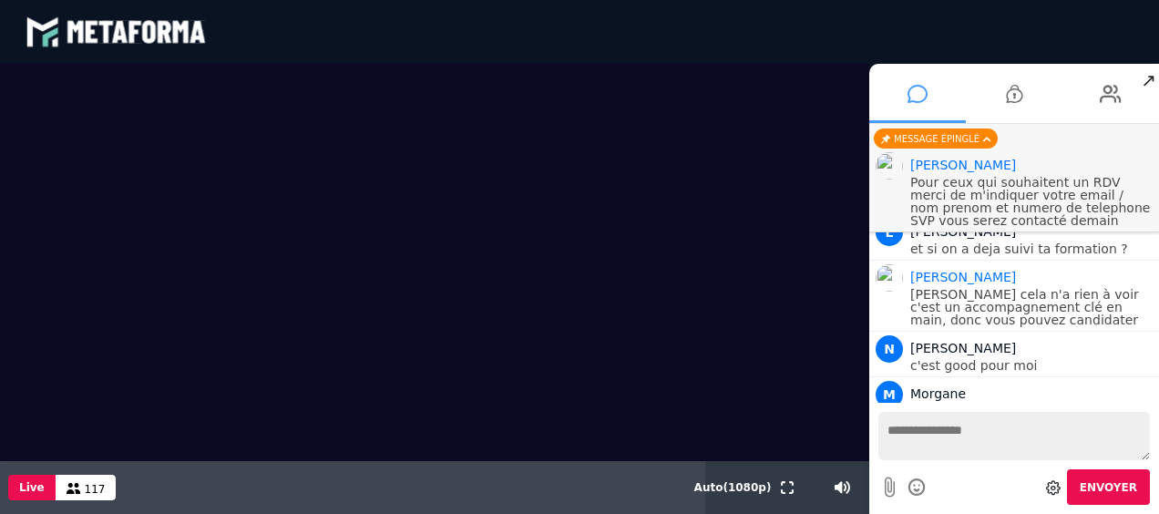
scroll to position [1645, 0]
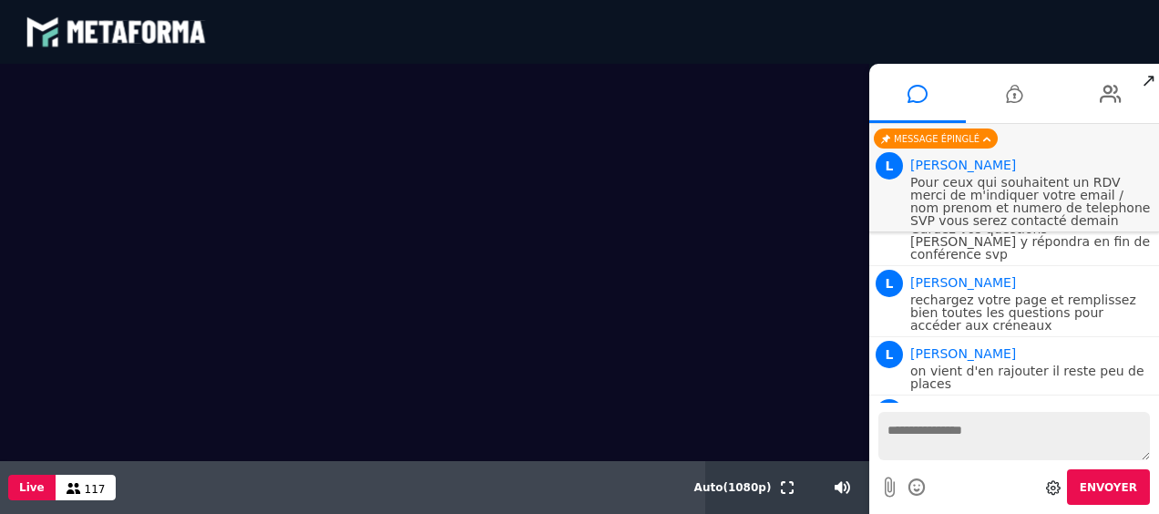
click at [963, 432] on textarea at bounding box center [1013, 436] width 271 height 48
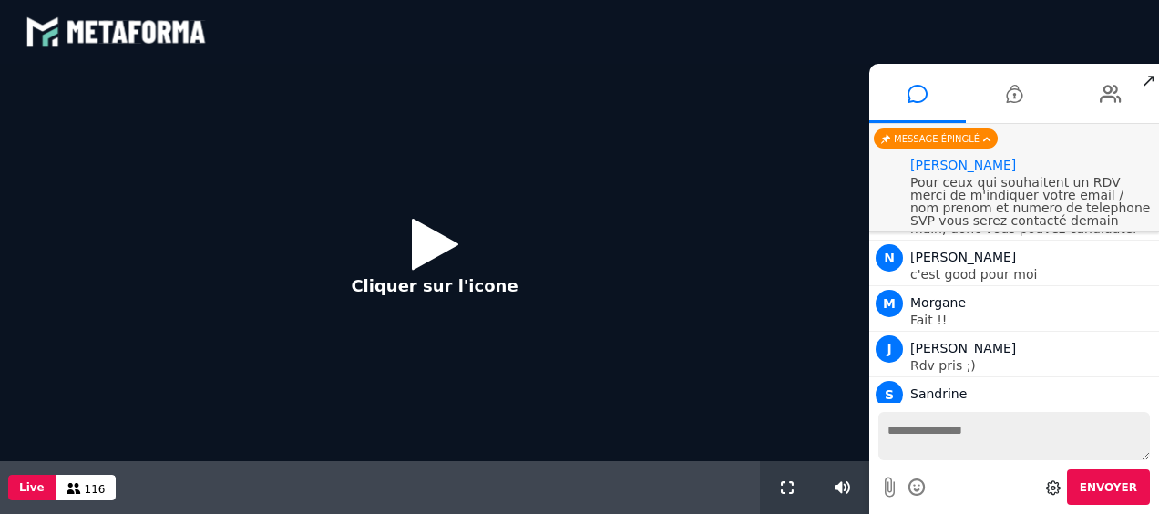
scroll to position [1612, 0]
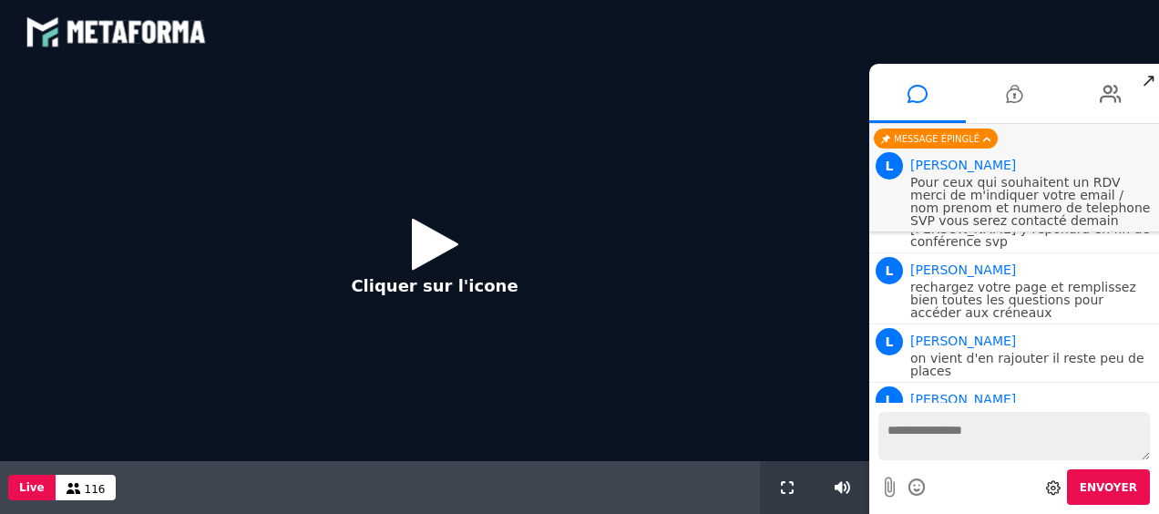
click at [428, 244] on icon at bounding box center [435, 243] width 46 height 59
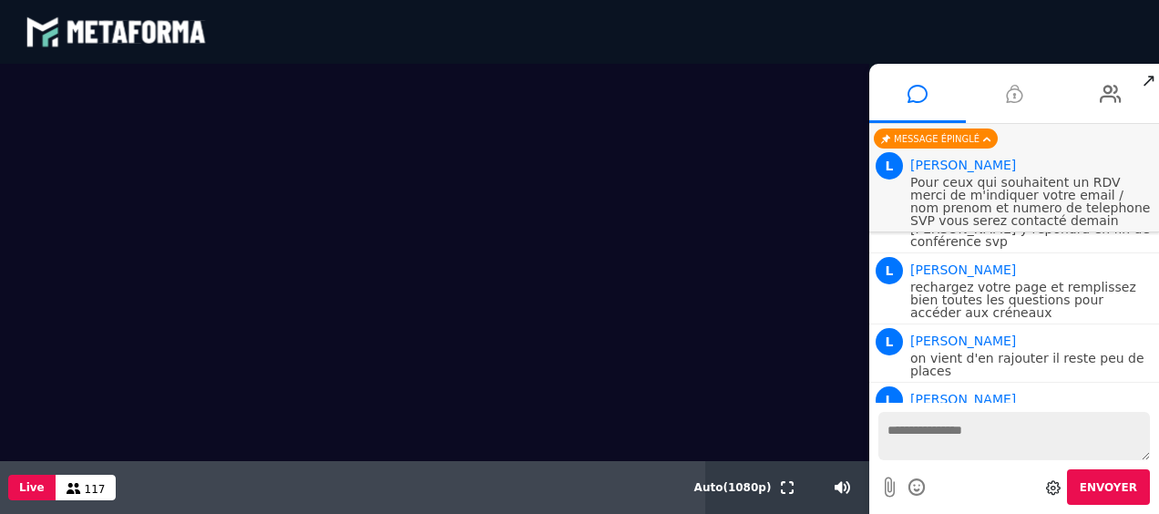
click at [1016, 86] on icon at bounding box center [1014, 94] width 16 height 46
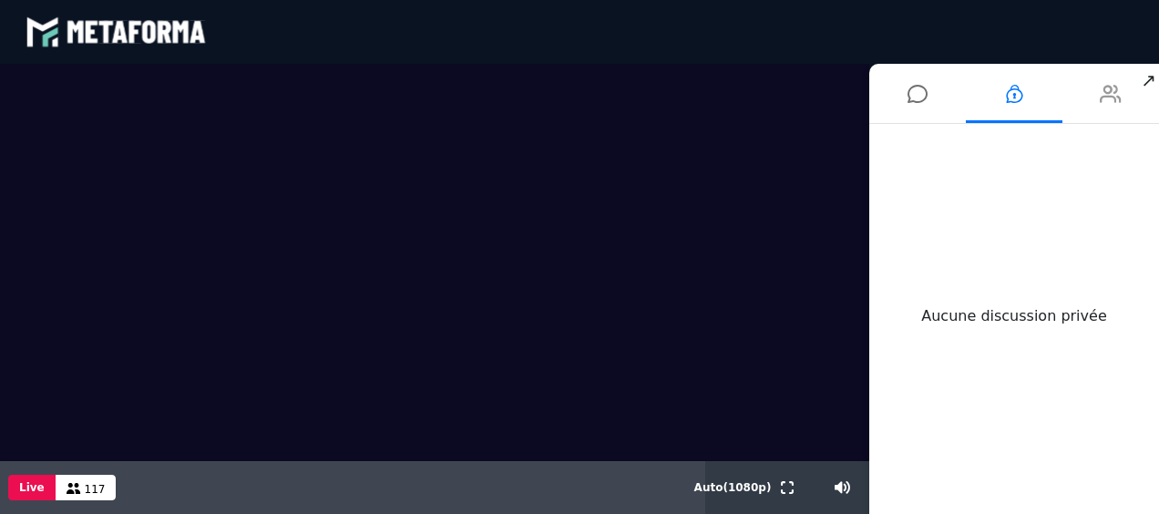
click at [1117, 90] on icon at bounding box center [1110, 94] width 22 height 46
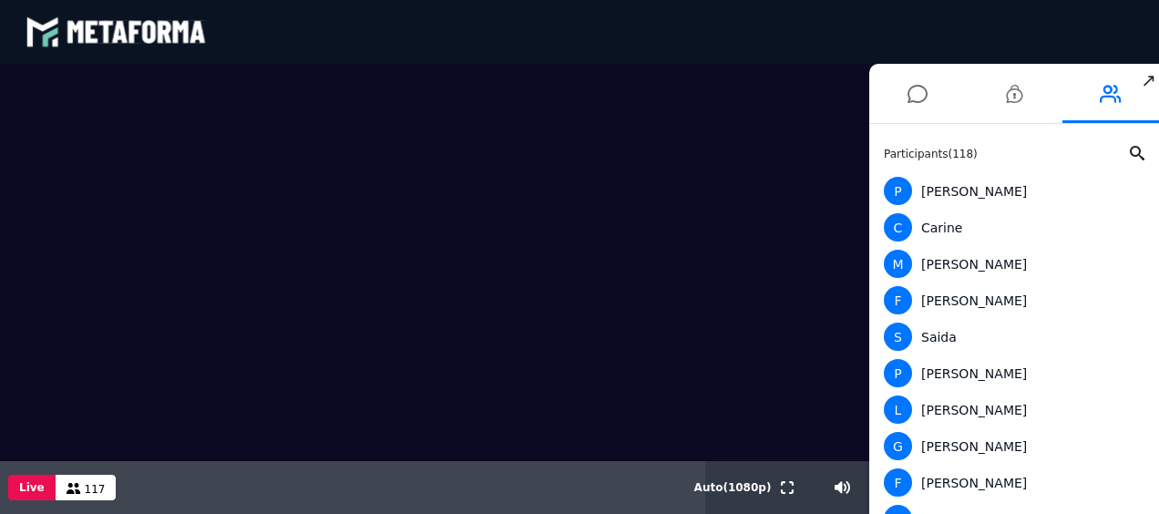
click at [1153, 78] on span "↗" at bounding box center [1148, 80] width 21 height 33
click at [925, 91] on icon at bounding box center [917, 94] width 20 height 46
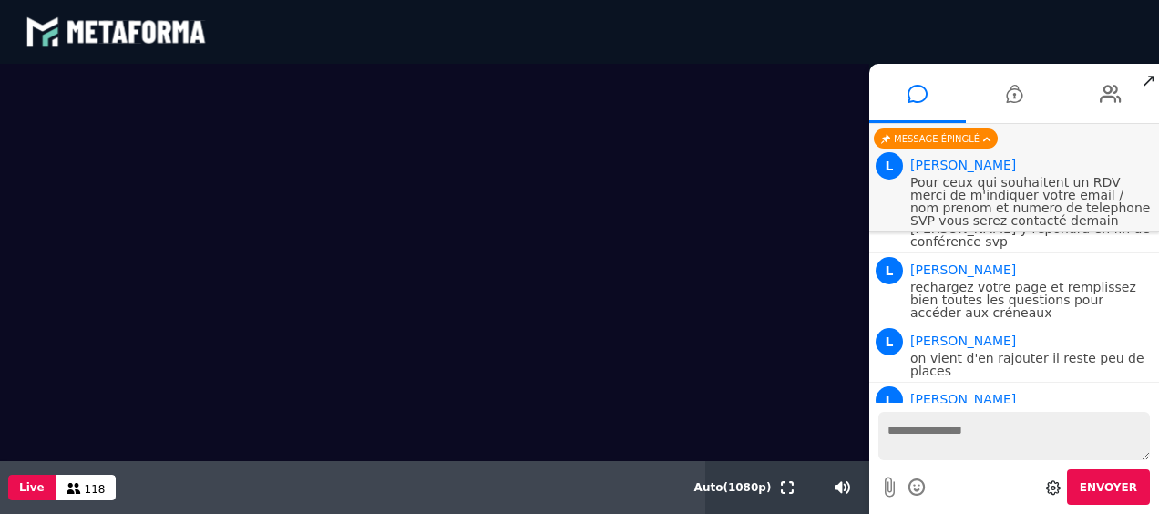
click at [977, 438] on textarea at bounding box center [1013, 436] width 271 height 48
click at [1155, 444] on div "Votre message est en attente de modération Envoyer" at bounding box center [1014, 458] width 290 height 111
click at [1157, 446] on div "Votre message est en attente de modération Envoyer" at bounding box center [1014, 458] width 290 height 111
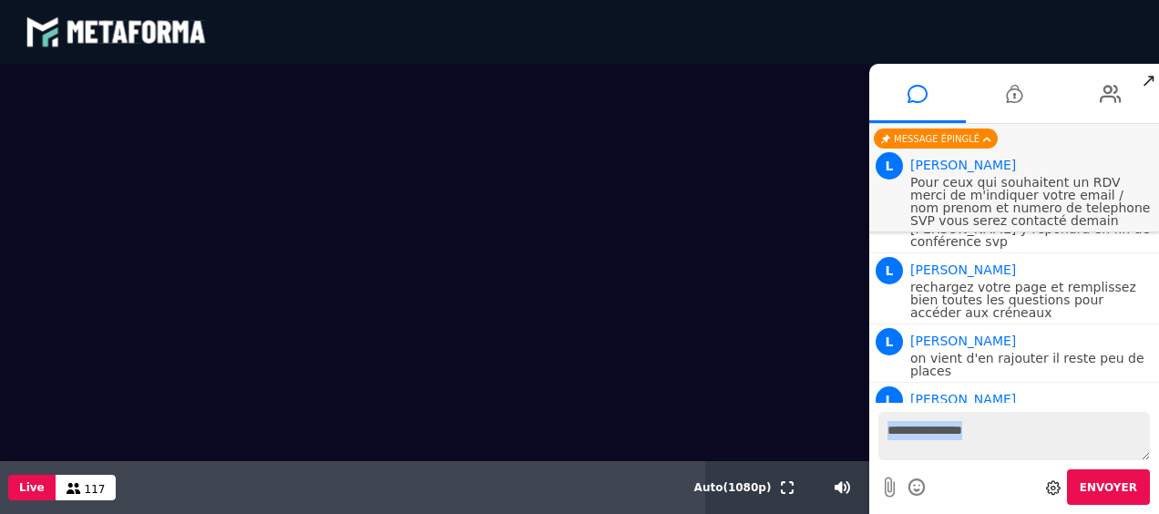
click at [998, 419] on textarea at bounding box center [1013, 436] width 271 height 48
click at [985, 441] on textarea at bounding box center [1013, 436] width 271 height 48
click at [950, 410] on p "Remplissez bien tous les champs, il reste 10 places !" at bounding box center [1032, 423] width 244 height 26
click at [988, 352] on p "on vient d'en rajouter il reste peu de places" at bounding box center [1032, 365] width 244 height 26
click at [977, 281] on p "rechargez votre page et remplissez bien toutes les questions pour accéder aux c…" at bounding box center [1032, 300] width 244 height 38
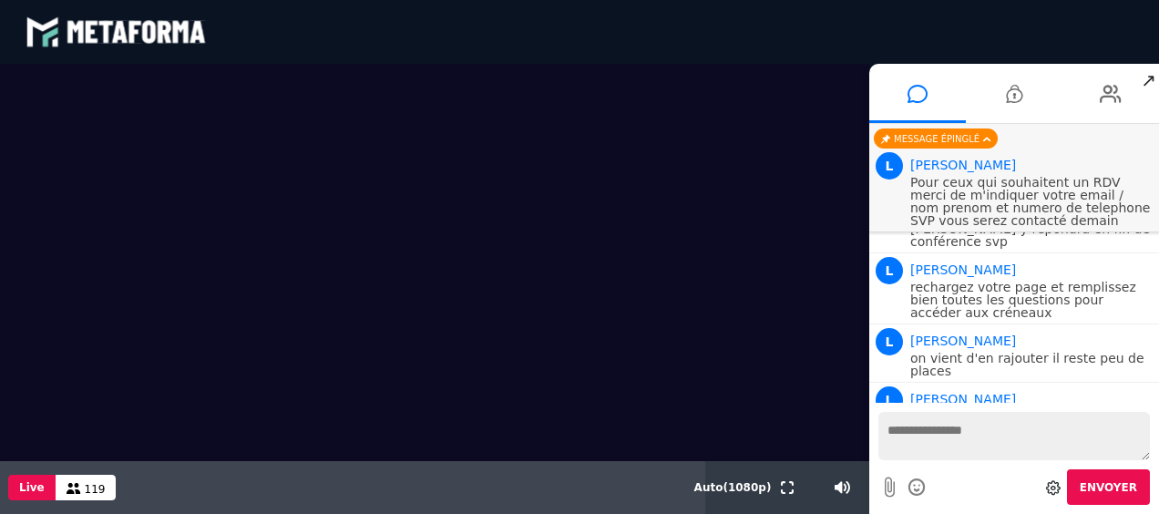
scroll to position [1368, 0]
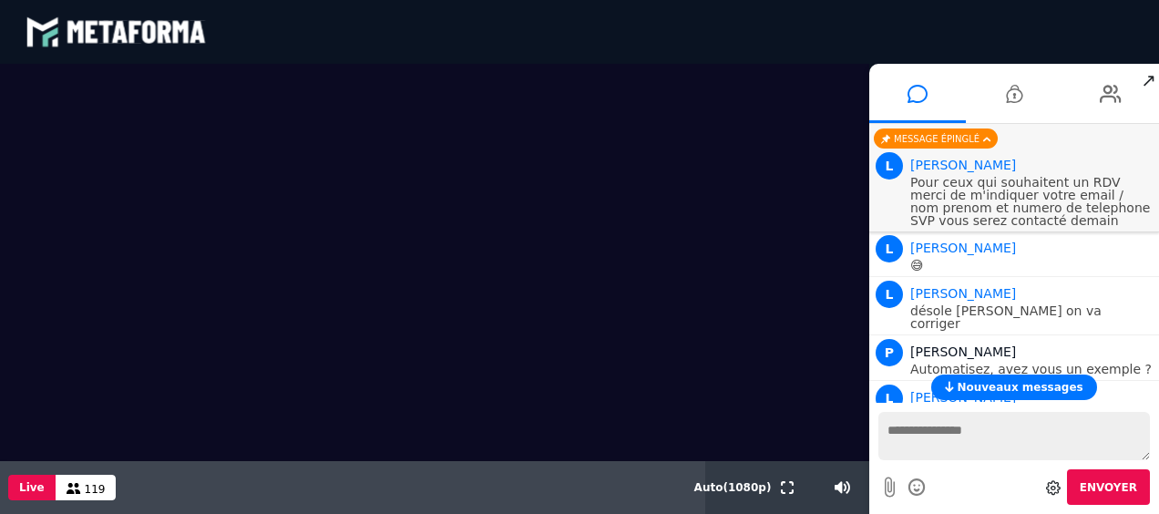
click at [945, 434] on textarea at bounding box center [1013, 436] width 271 height 48
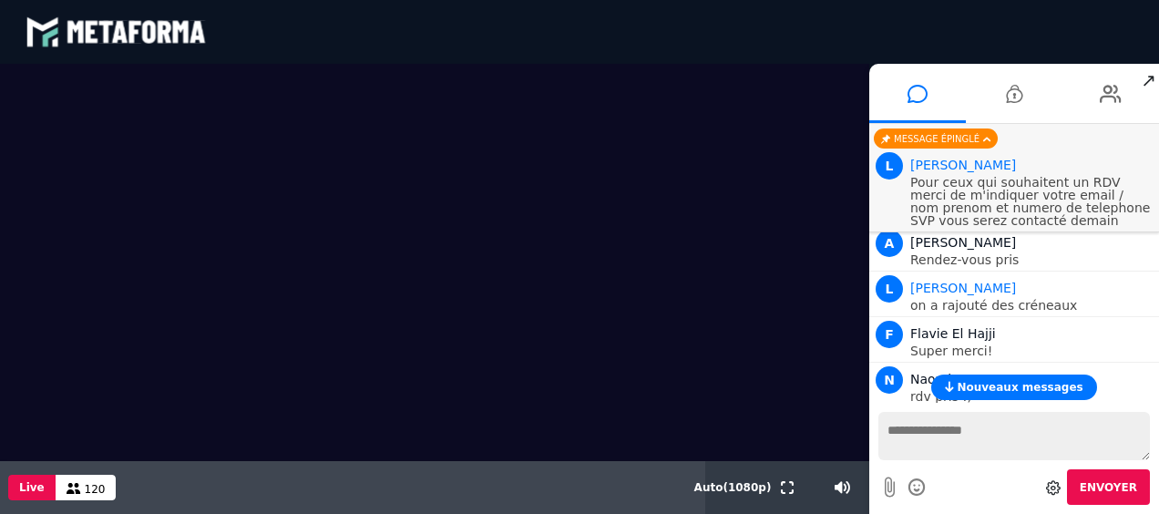
scroll to position [638, 0]
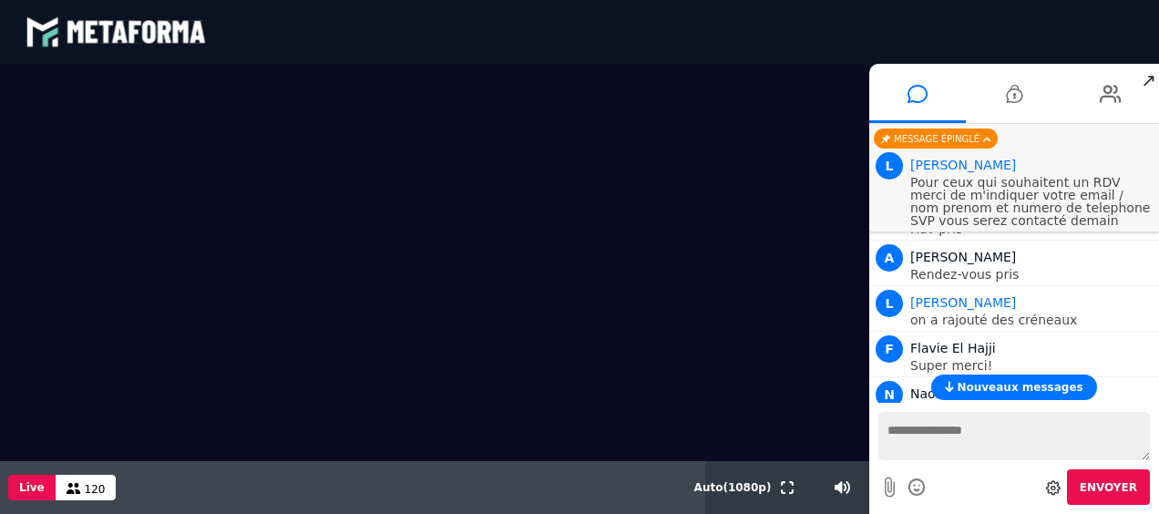
click at [1060, 435] on textarea at bounding box center [1013, 436] width 271 height 48
click at [1155, 386] on div "Nouveaux messages" at bounding box center [1014, 387] width 290 height 26
click at [908, 428] on textarea at bounding box center [1013, 436] width 271 height 48
click at [1003, 384] on span "Nouveaux messages" at bounding box center [1019, 387] width 126 height 13
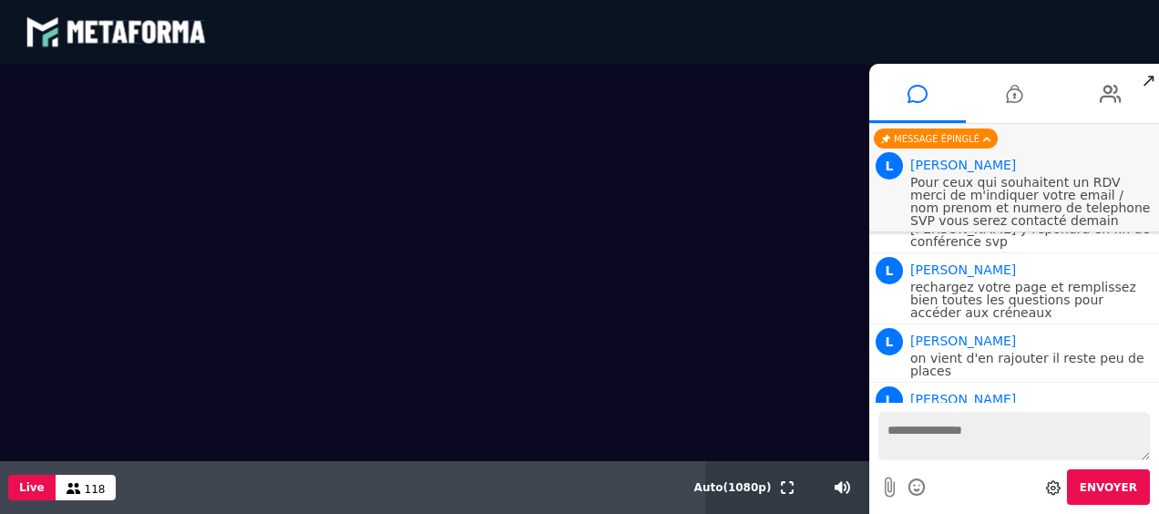
click at [973, 415] on textarea at bounding box center [1013, 436] width 271 height 48
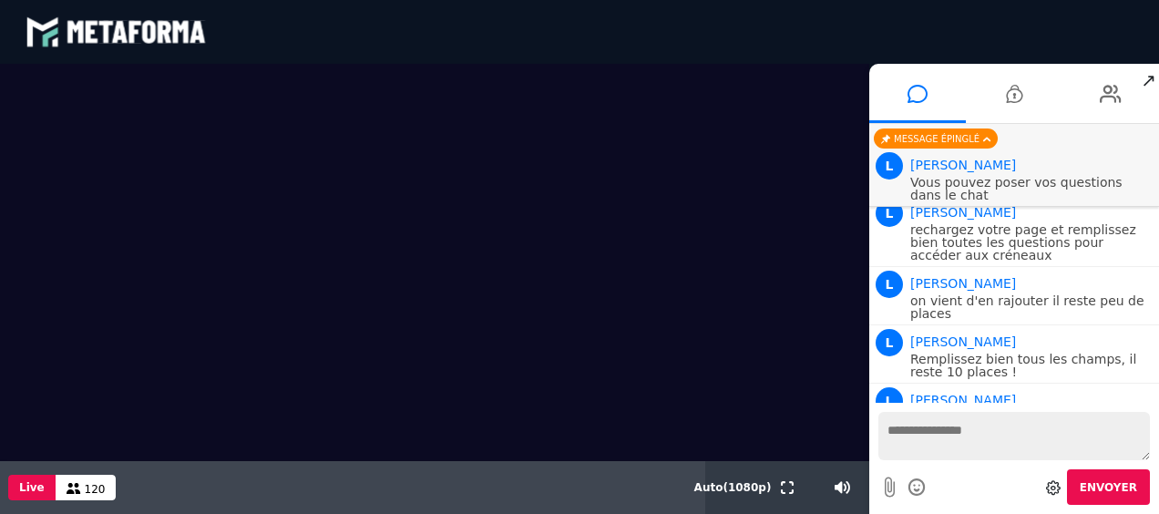
scroll to position [1696, 0]
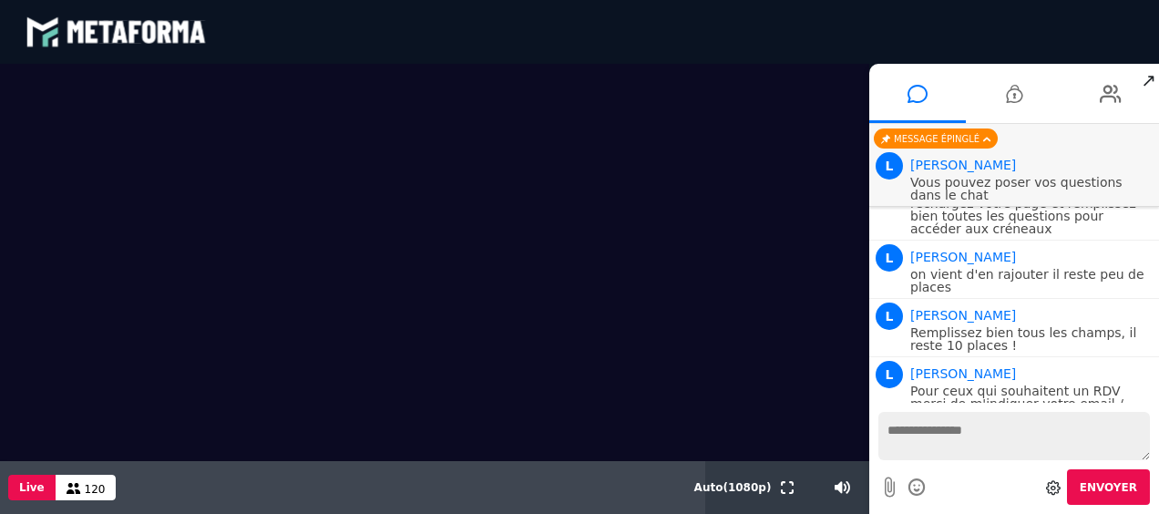
click at [998, 437] on textarea at bounding box center [1013, 436] width 271 height 48
click at [898, 361] on span "L" at bounding box center [888, 374] width 27 height 27
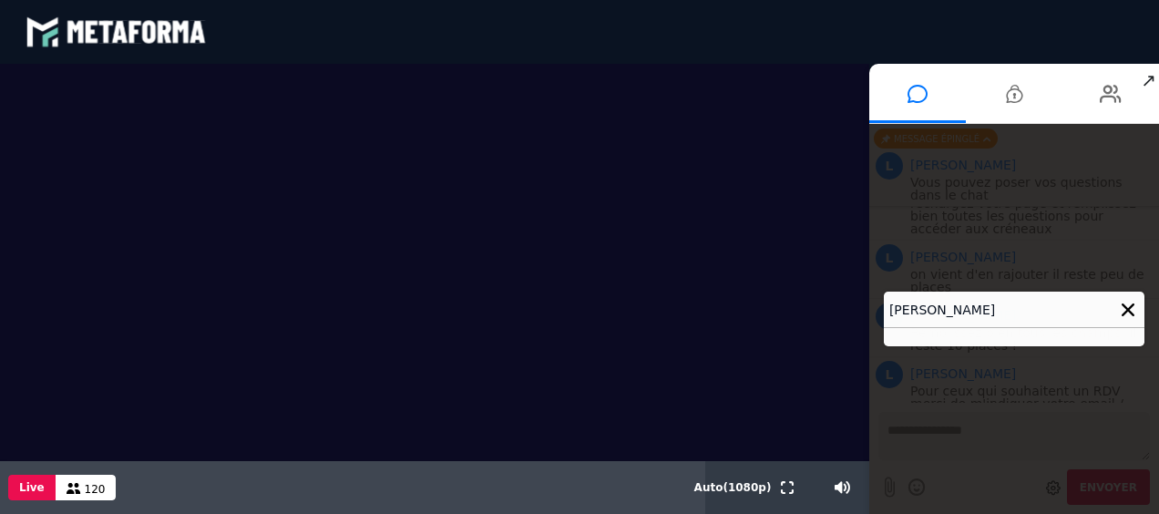
click at [962, 332] on div at bounding box center [1013, 337] width 260 height 18
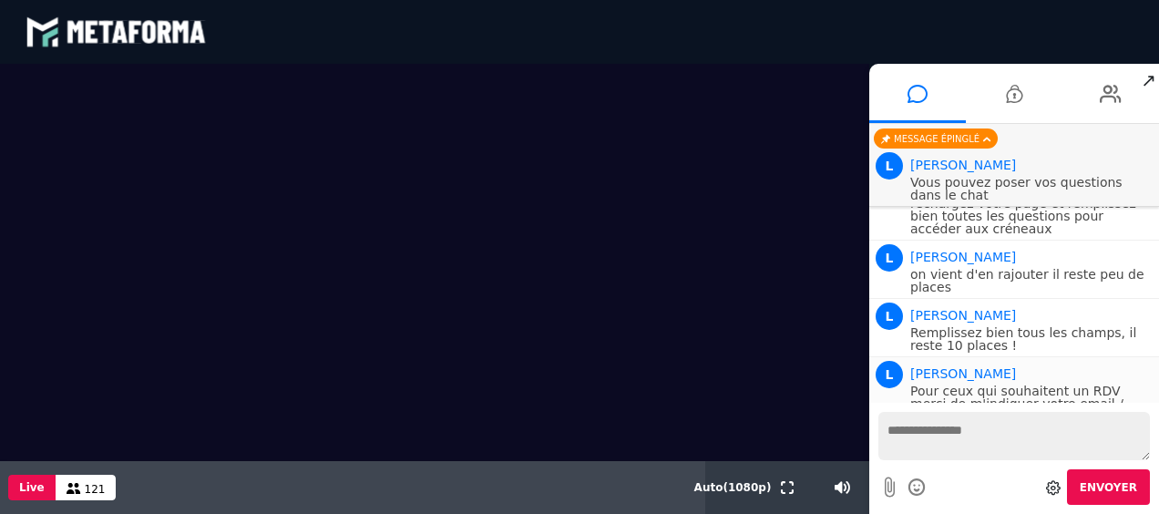
click at [1029, 384] on p "Pour ceux qui souhaitent un RDV merci de m'indiquer votre email / nom prenom et…" at bounding box center [1032, 409] width 244 height 51
click at [998, 437] on textarea at bounding box center [1013, 436] width 271 height 48
click at [1104, 89] on icon at bounding box center [1110, 94] width 22 height 46
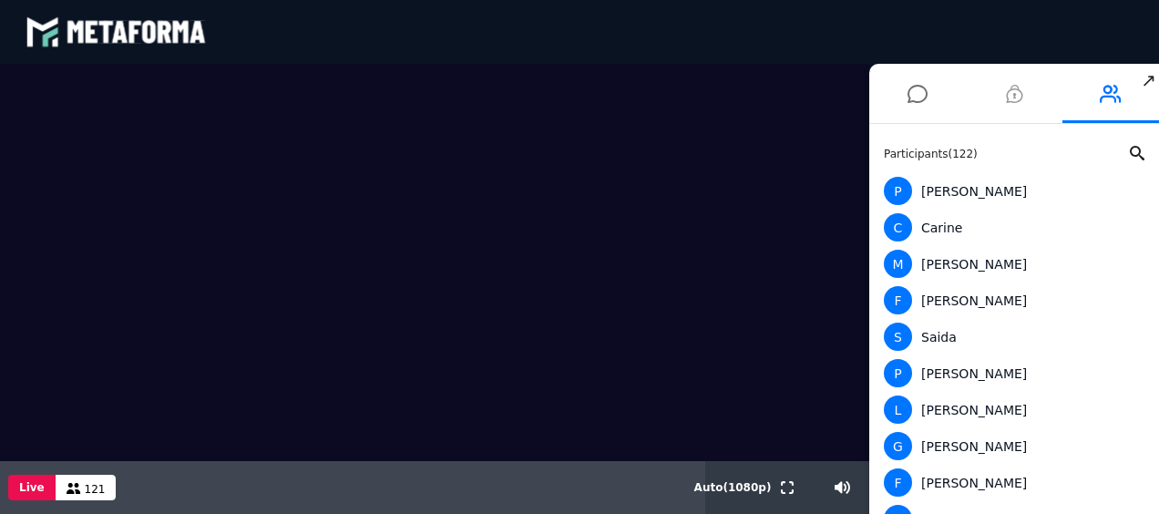
click at [1017, 100] on icon at bounding box center [1014, 94] width 16 height 46
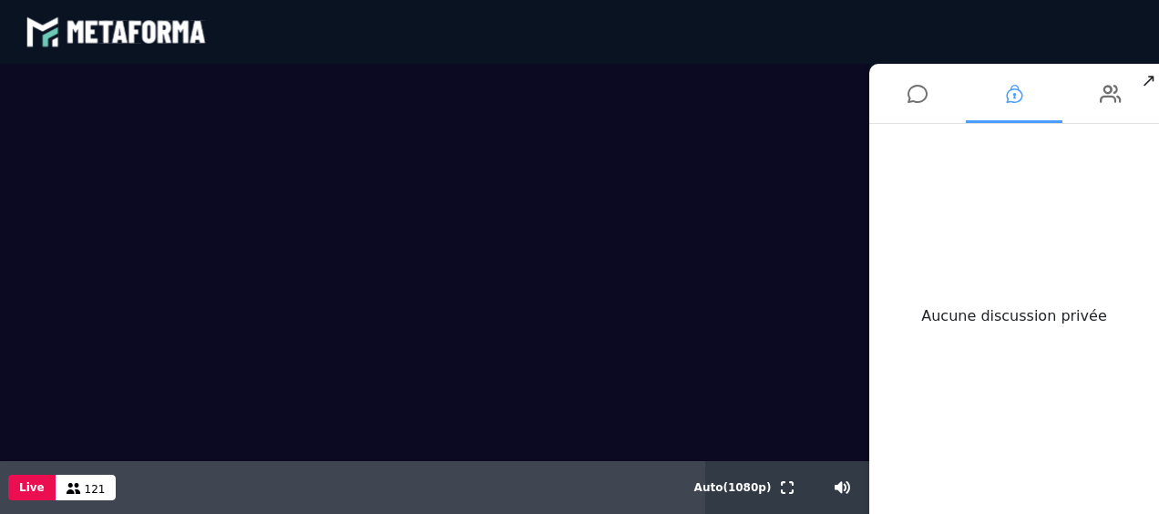
click at [1016, 100] on icon at bounding box center [1014, 94] width 16 height 46
click at [1051, 281] on div "Aucune discussion privée" at bounding box center [1014, 315] width 290 height 383
click at [911, 93] on icon at bounding box center [917, 94] width 20 height 46
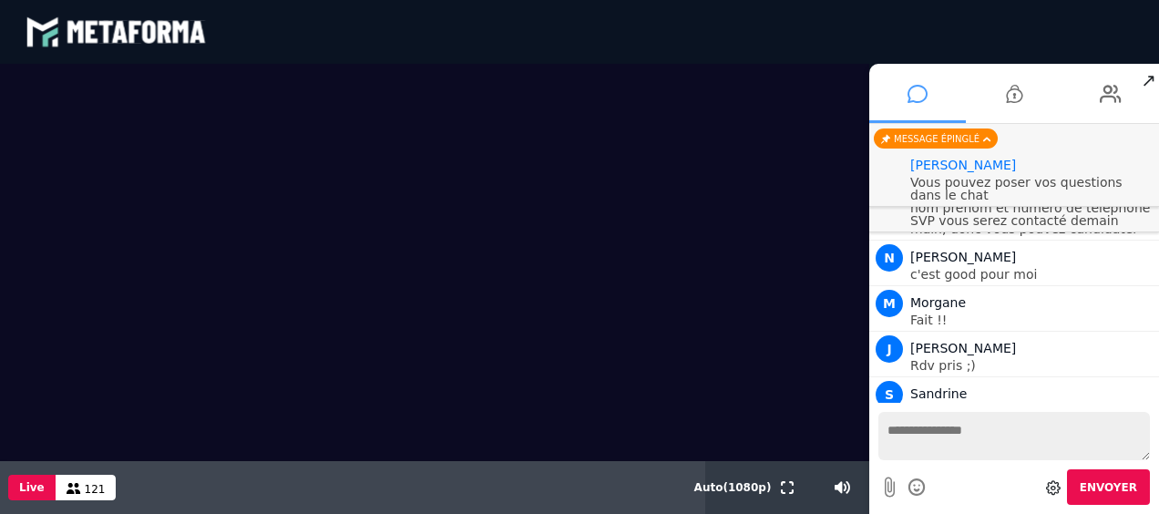
scroll to position [1612, 0]
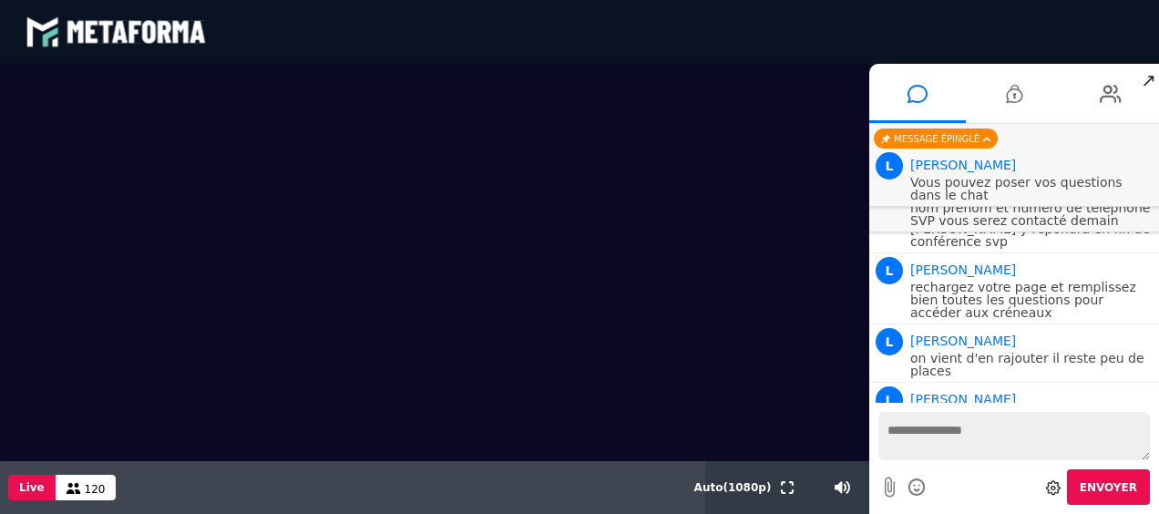
click at [904, 444] on textarea at bounding box center [1013, 436] width 271 height 48
click at [1157, 425] on div "Votre message est en attente de modération Envoyer" at bounding box center [1014, 458] width 290 height 111
click at [913, 438] on textarea at bounding box center [1013, 436] width 271 height 48
click at [945, 443] on textarea at bounding box center [1013, 436] width 271 height 48
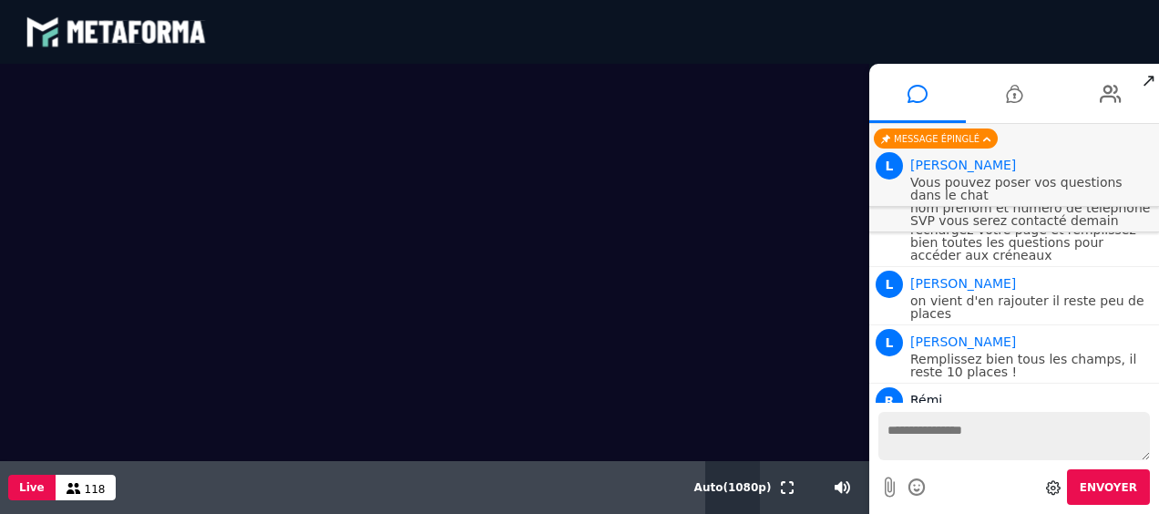
click at [727, 487] on span "Auto ( 1080 p)" at bounding box center [732, 487] width 77 height 13
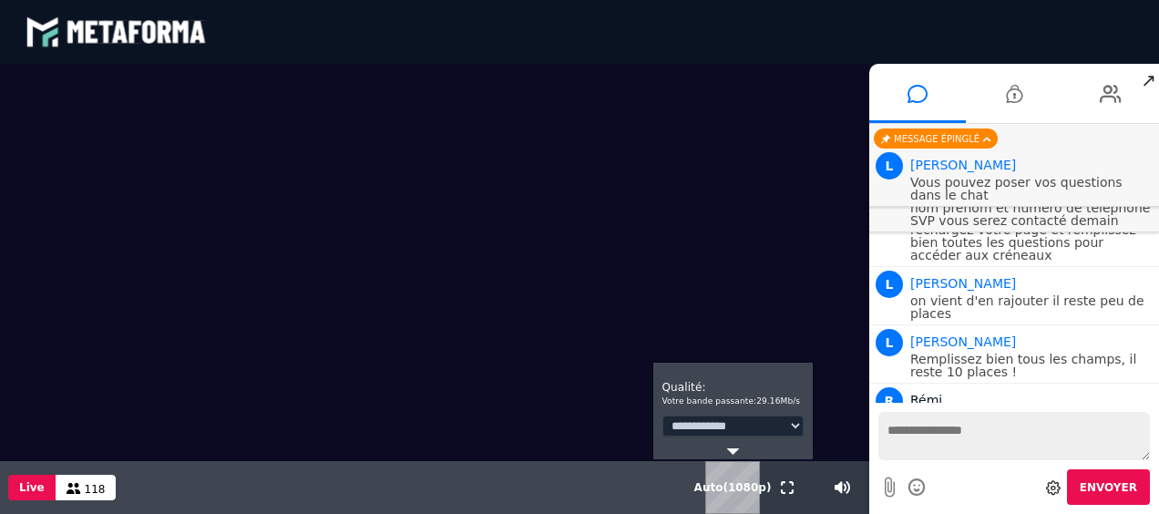
click at [727, 487] on span "Auto ( 1080 p)" at bounding box center [732, 487] width 77 height 13
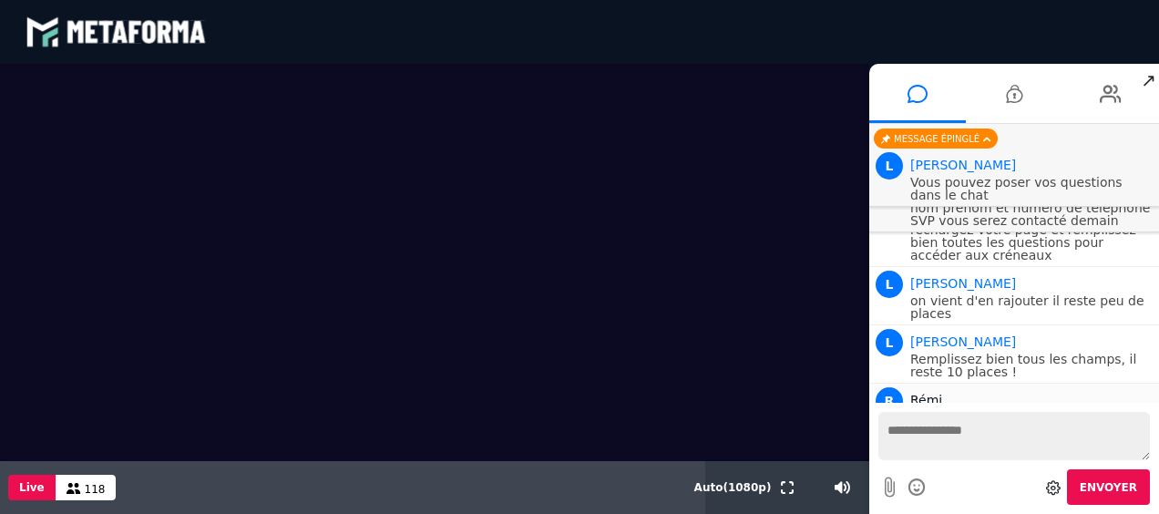
click at [1002, 411] on p "un grand merci pour ce partage live d'expérience" at bounding box center [1032, 424] width 244 height 26
click at [985, 426] on textarea at bounding box center [1013, 436] width 271 height 48
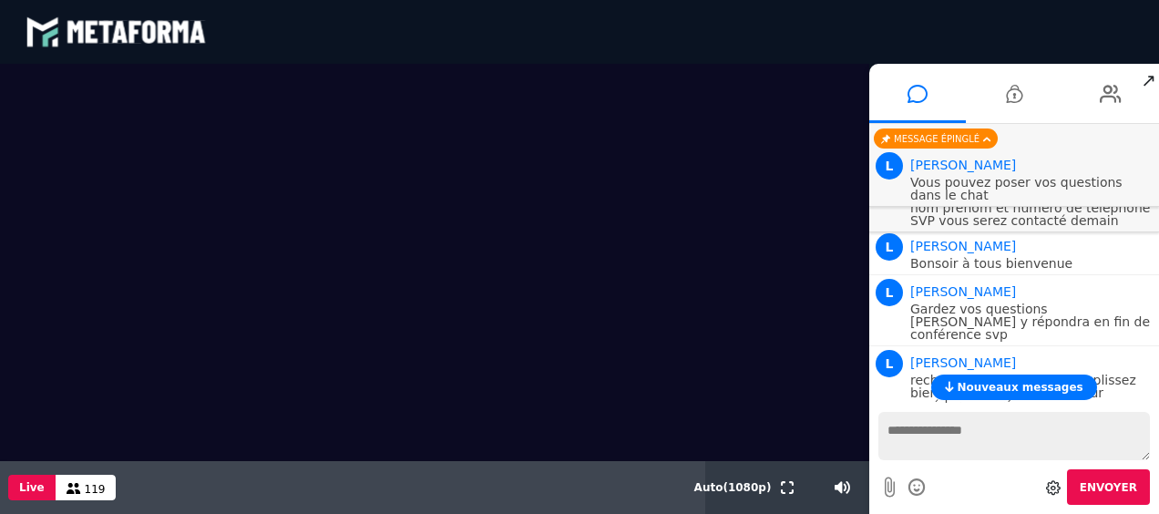
scroll to position [1715, 0]
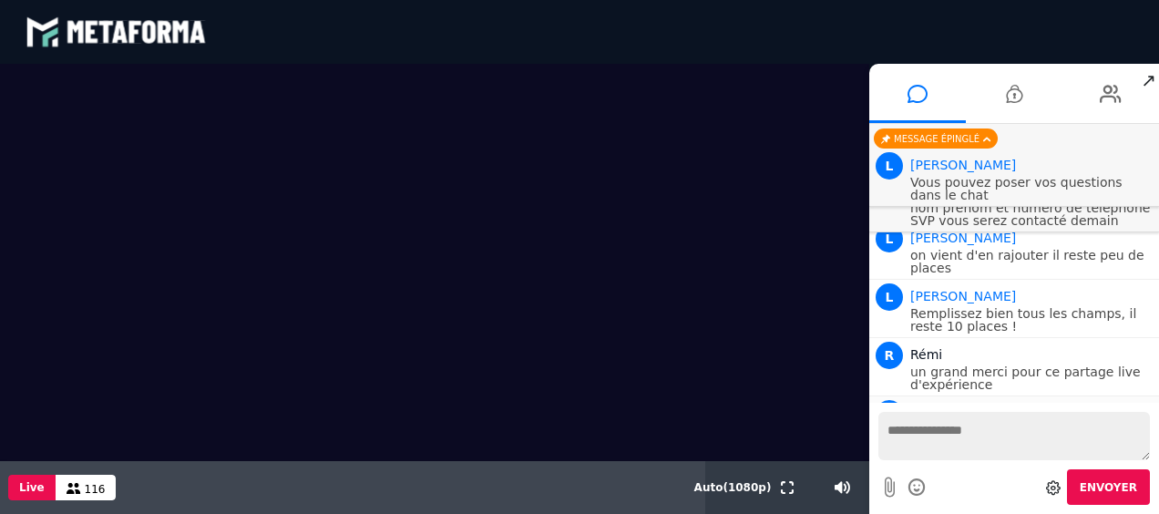
click at [949, 405] on span "Pascal ROTH" at bounding box center [963, 412] width 106 height 15
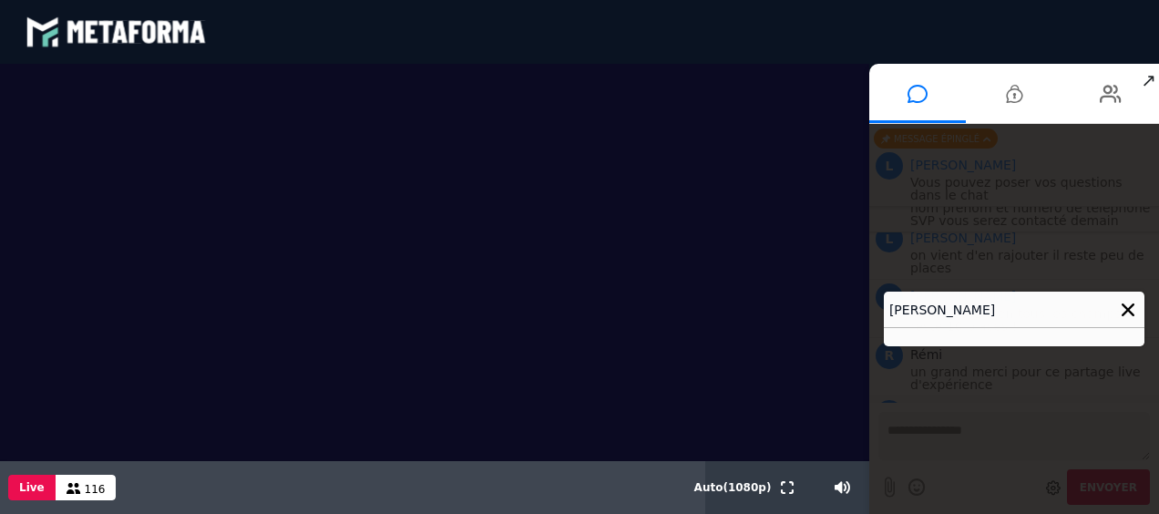
scroll to position [1785, 0]
click at [1129, 307] on icon at bounding box center [1126, 310] width 13 height 13
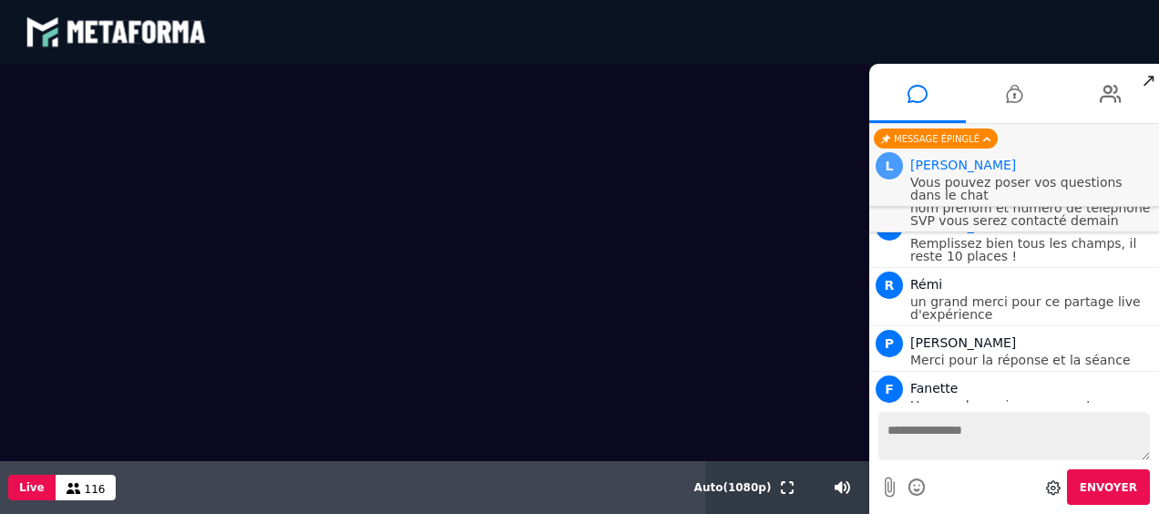
click at [893, 161] on span "L" at bounding box center [888, 165] width 27 height 27
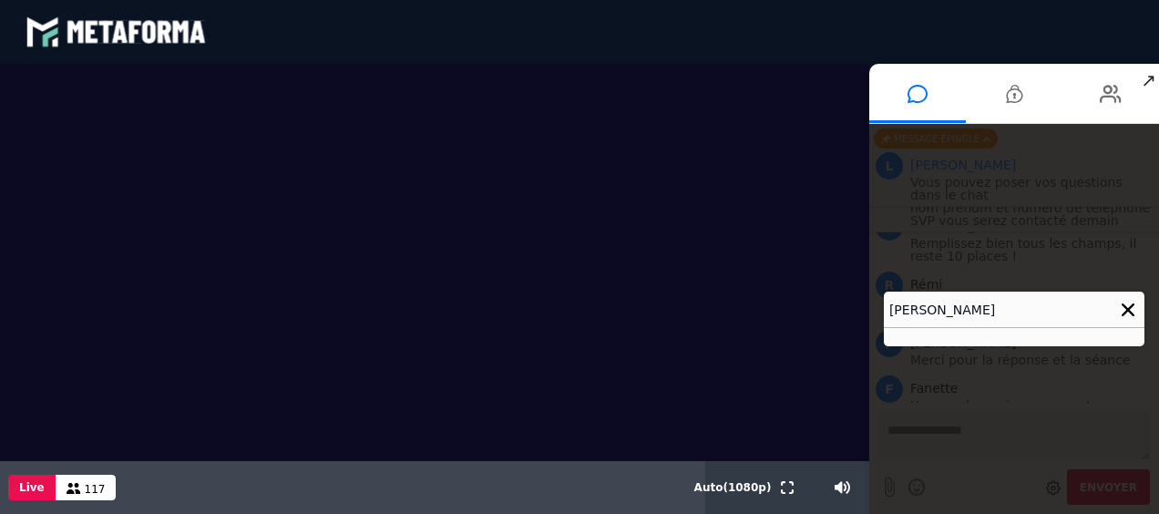
click at [909, 332] on div at bounding box center [1013, 337] width 260 height 18
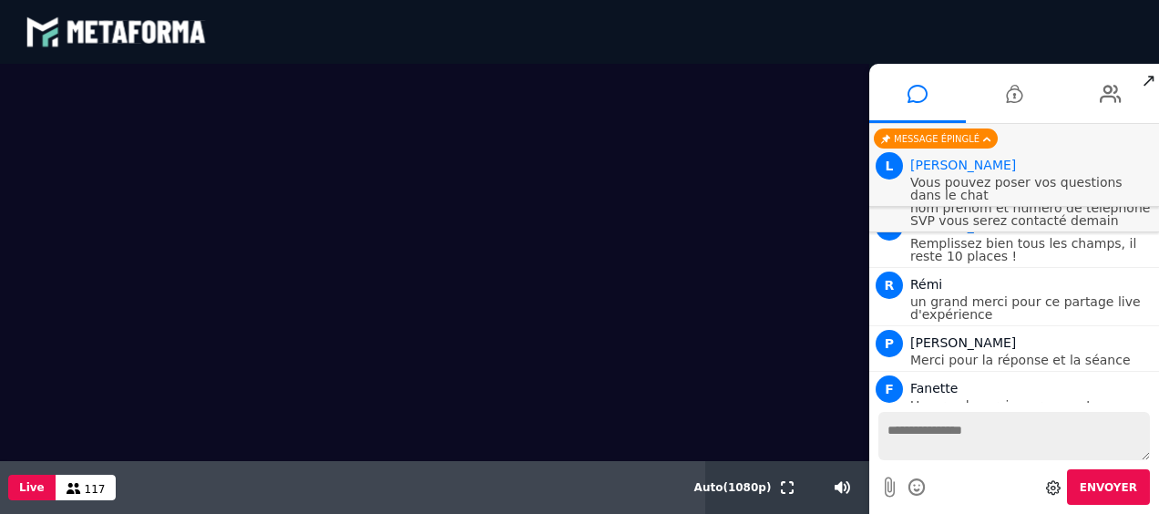
scroll to position [1856, 0]
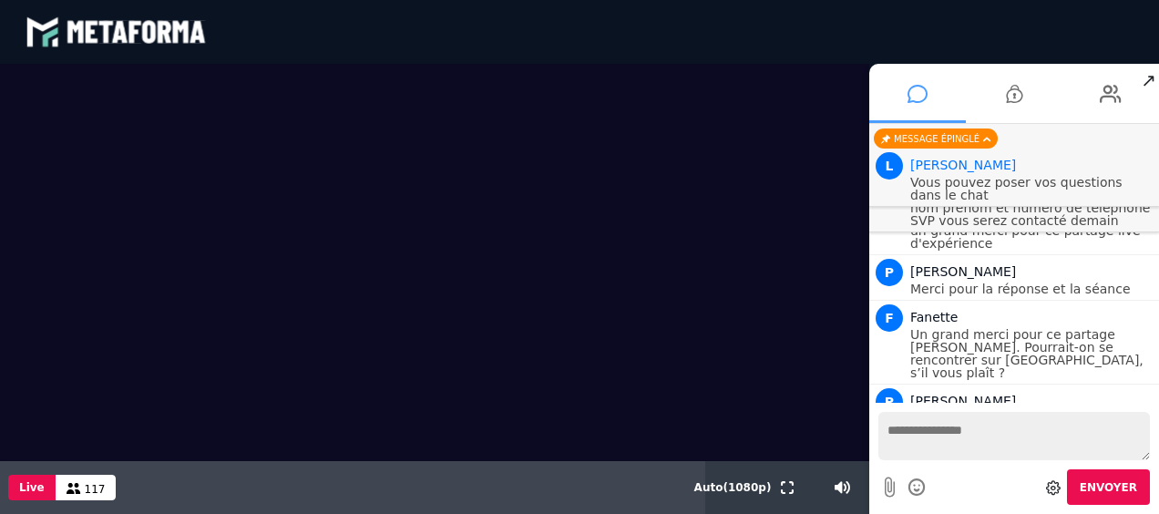
click at [922, 93] on icon at bounding box center [917, 94] width 20 height 46
drag, startPoint x: 922, startPoint y: 93, endPoint x: 1045, endPoint y: 177, distance: 148.8
click at [1045, 177] on p "Vous pouvez poser vos questions dans le chat" at bounding box center [1032, 189] width 244 height 26
click at [947, 424] on textarea at bounding box center [1013, 436] width 271 height 48
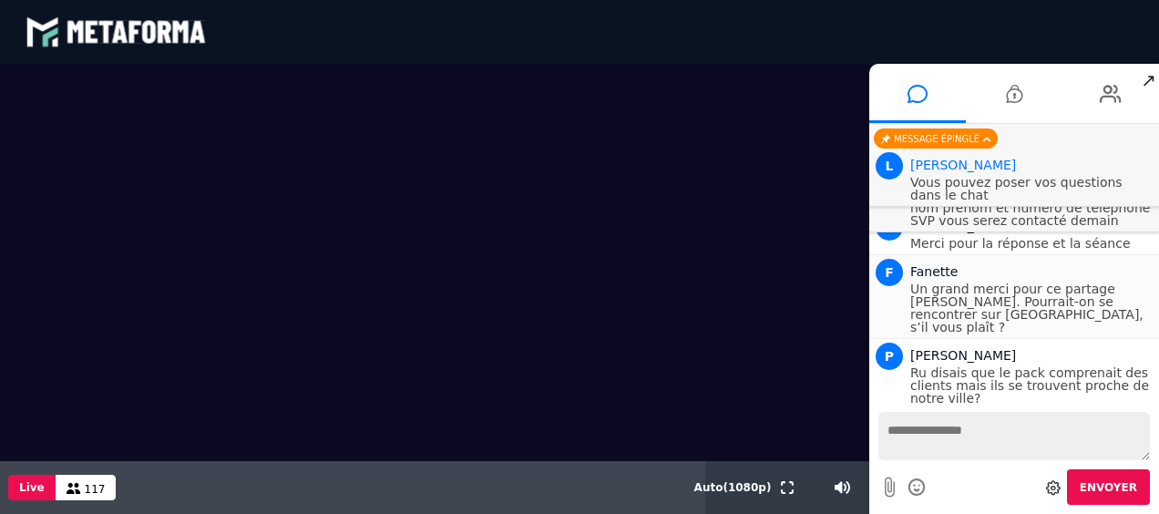
click at [1022, 282] on p "Un grand merci pour ce partage Carole Anne. Pourrait-on se rencontrer sur Miami…" at bounding box center [1032, 307] width 244 height 51
click at [1015, 366] on p "Ru disais que le pack comprenait des clients mais ils se trouvent proche de not…" at bounding box center [1032, 385] width 244 height 38
click at [1153, 444] on div "Votre message est en attente de modération Envoyer" at bounding box center [1014, 458] width 290 height 111
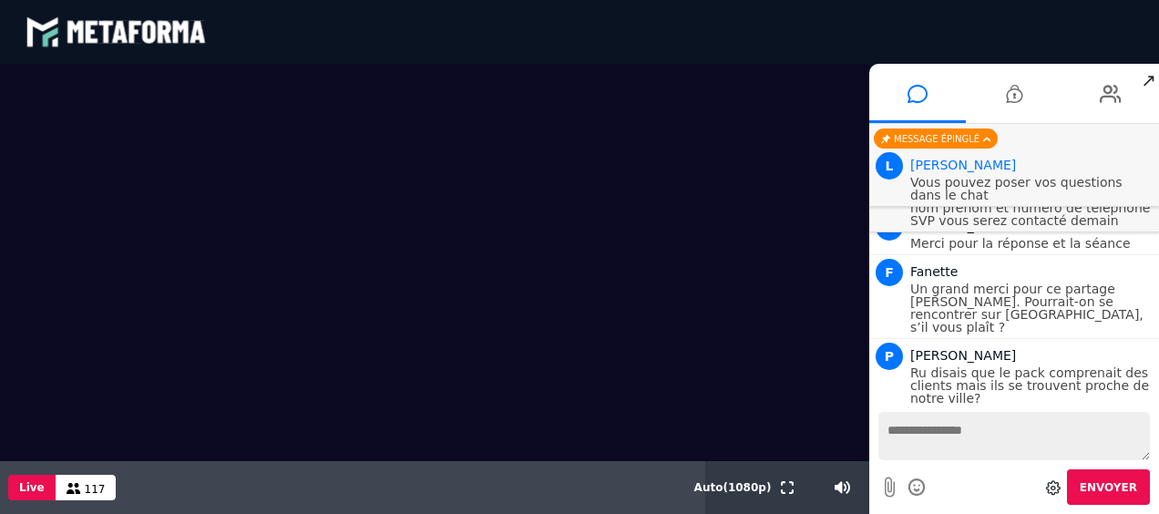
click at [1062, 415] on div "D Dom" at bounding box center [1032, 426] width 244 height 22
click at [967, 437] on textarea at bounding box center [1013, 436] width 271 height 48
click at [989, 188] on p "Vous pouvez poser vos questions dans le chat" at bounding box center [1032, 189] width 244 height 26
click at [991, 224] on p "Pour ceux qui souhaitent un RDV merci de m'indiquer votre email / nom prenom et…" at bounding box center [1032, 201] width 244 height 51
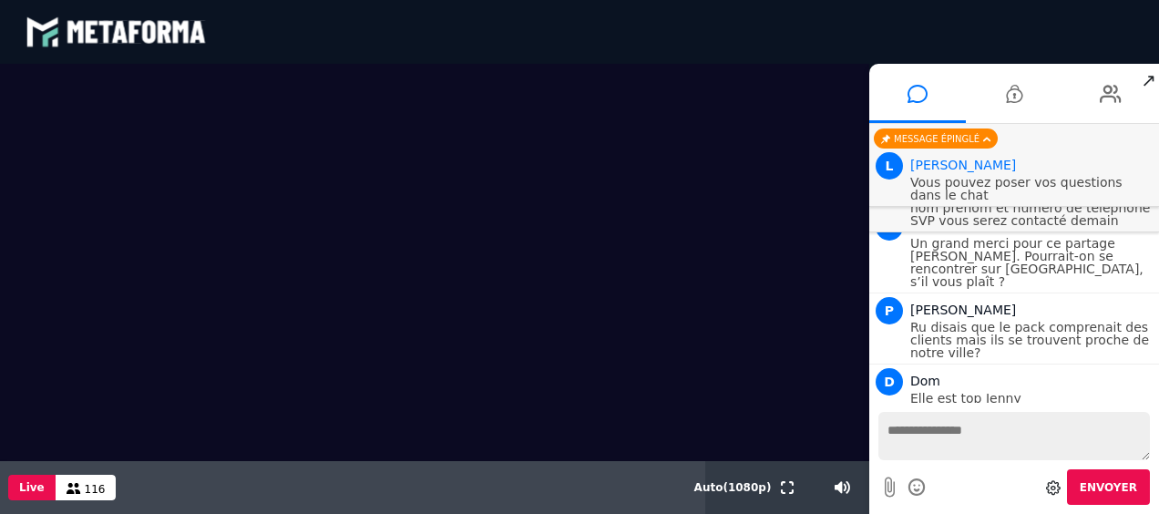
click at [900, 436] on textarea at bounding box center [1013, 436] width 271 height 48
type textarea "*"
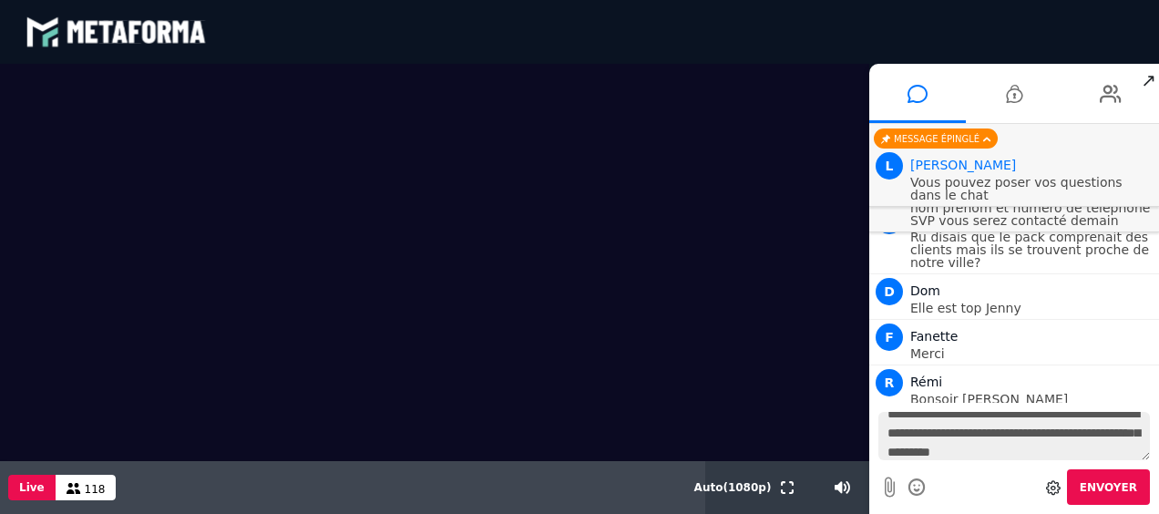
scroll to position [36, 0]
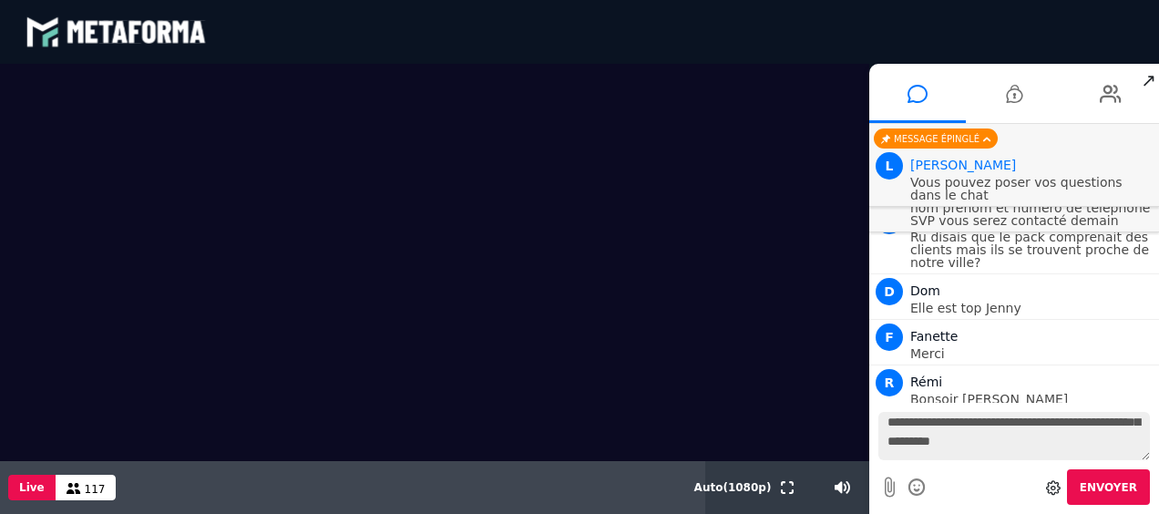
type textarea "**********"
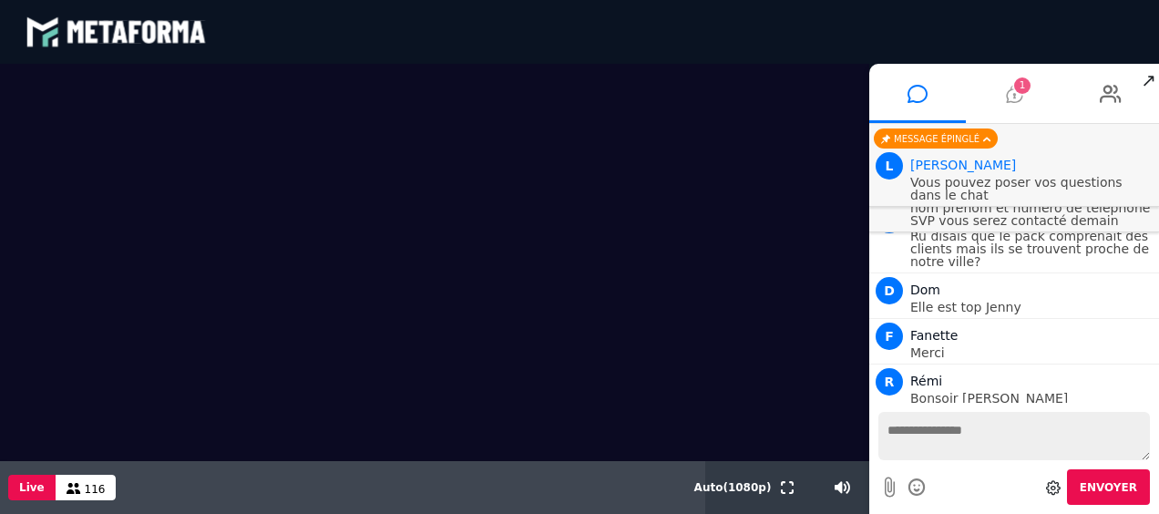
click at [1018, 91] on span "1" at bounding box center [1022, 85] width 16 height 16
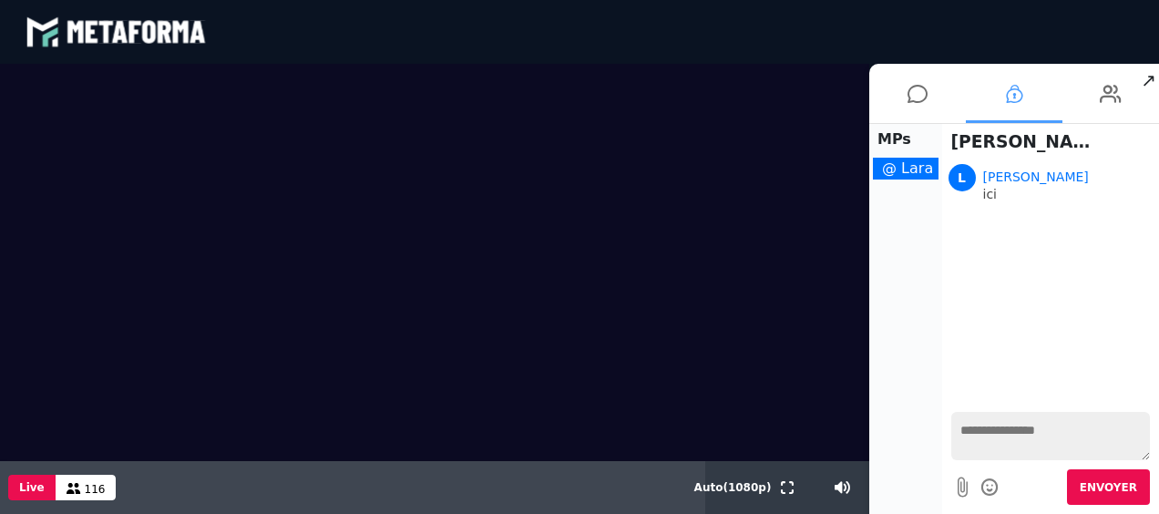
click at [1008, 439] on textarea at bounding box center [1050, 436] width 199 height 48
type textarea "**********"
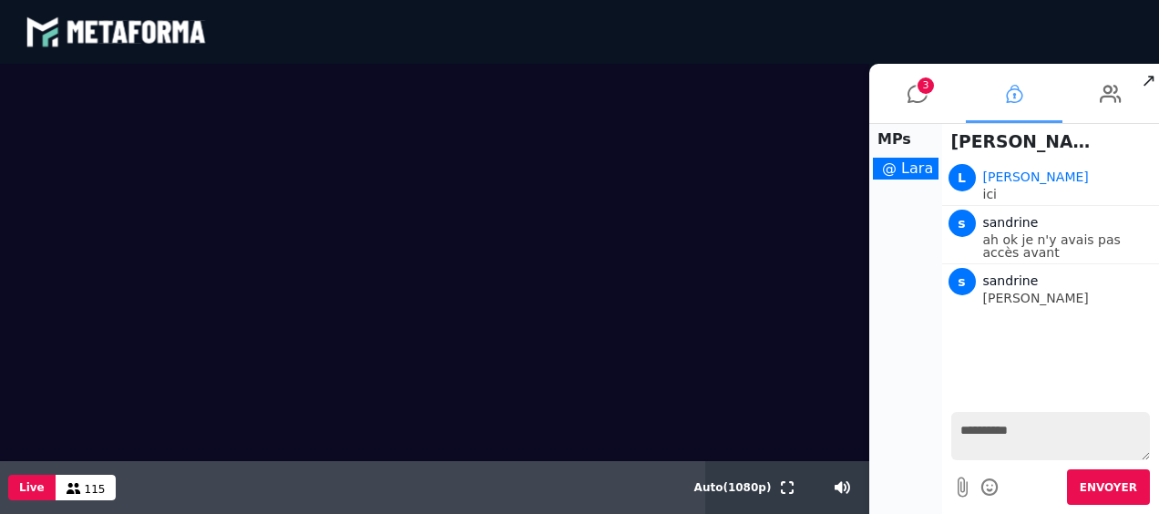
type textarea "**********"
click at [1116, 485] on span "Envoyer" at bounding box center [1107, 487] width 57 height 13
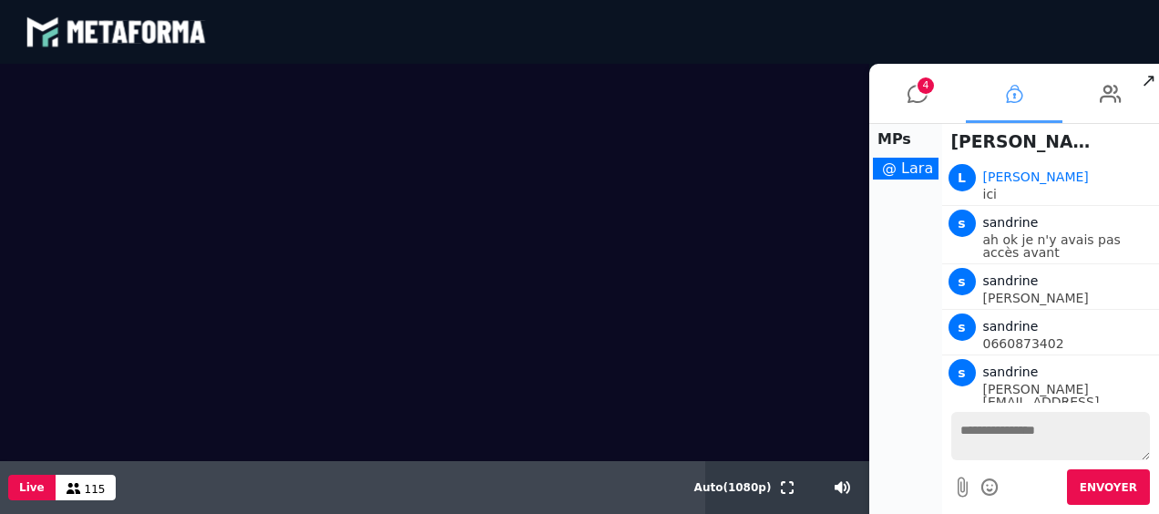
click at [1035, 431] on textarea at bounding box center [1050, 436] width 199 height 48
type textarea "**********"
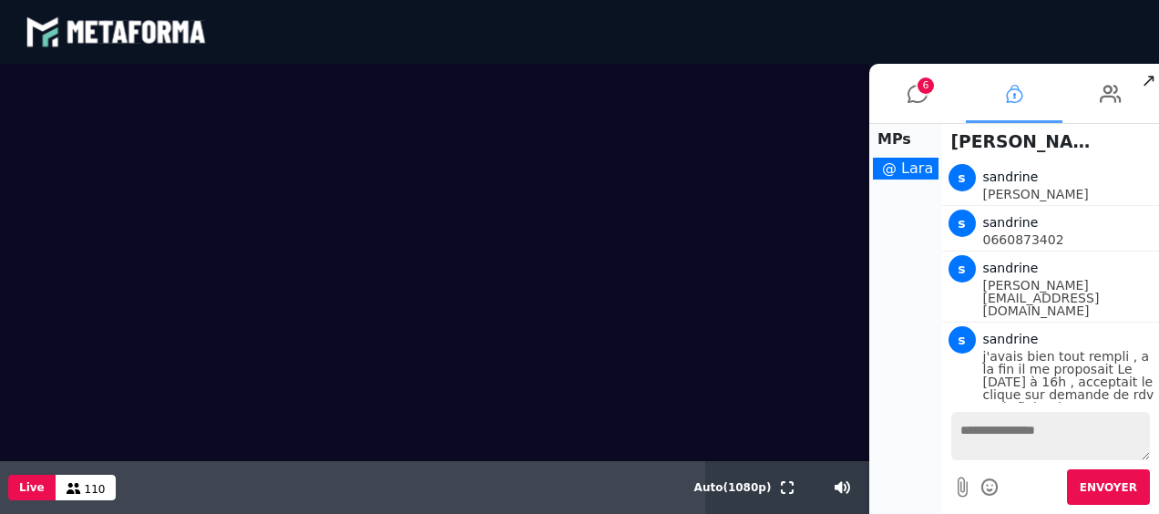
scroll to position [0, 0]
click at [909, 95] on icon at bounding box center [917, 94] width 20 height 46
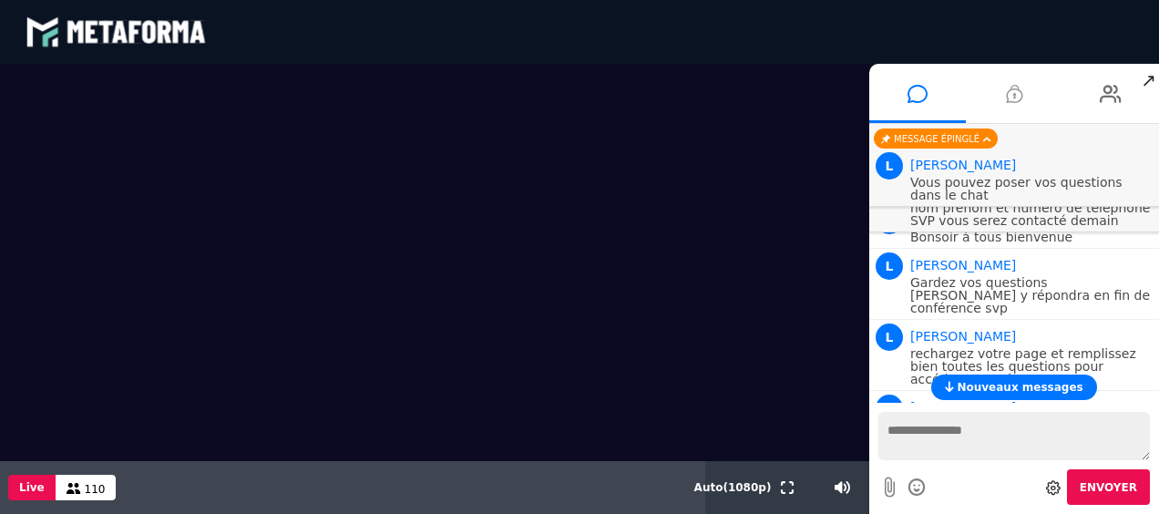
scroll to position [1540, 0]
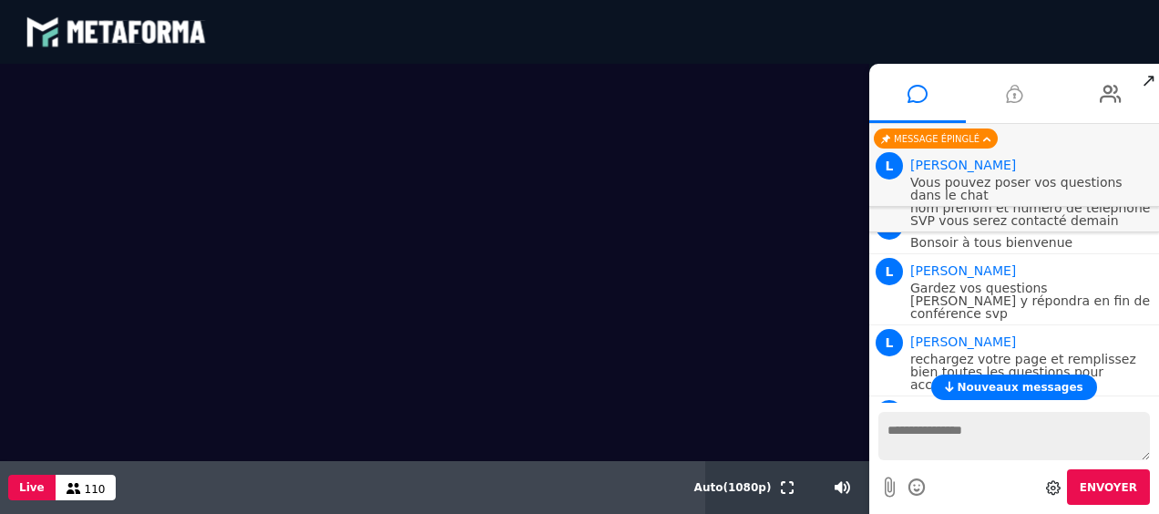
drag, startPoint x: 1157, startPoint y: 389, endPoint x: 1158, endPoint y: 303, distance: 85.6
click at [1020, 97] on icon at bounding box center [1014, 94] width 16 height 46
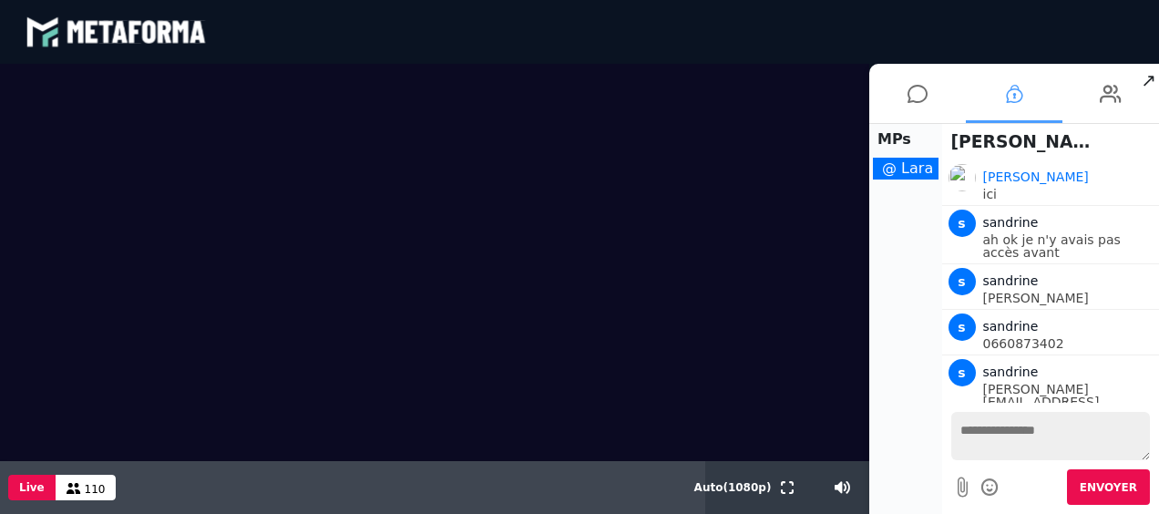
scroll to position [104, 0]
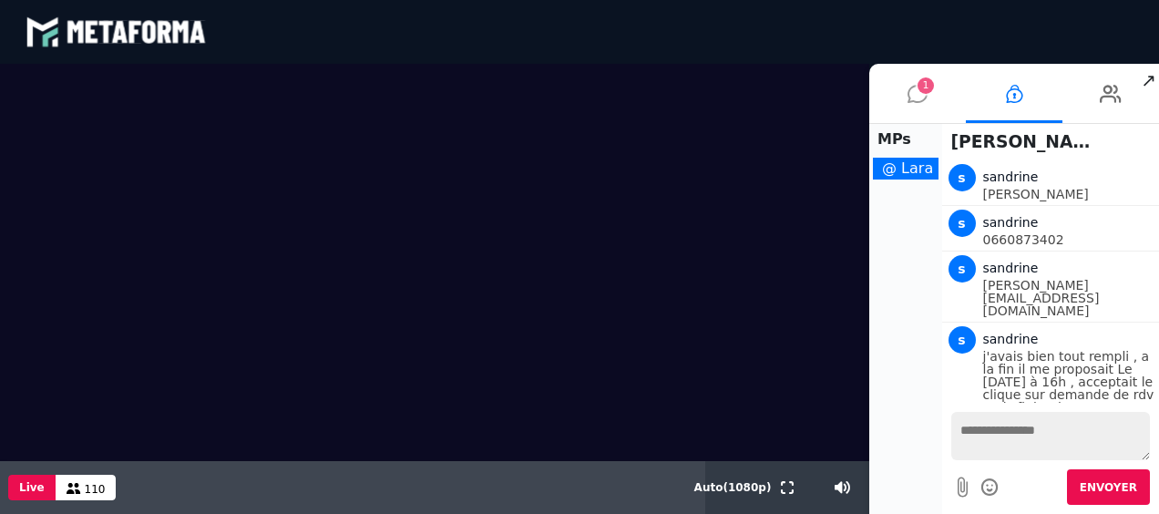
click at [932, 86] on span "1" at bounding box center [925, 85] width 16 height 16
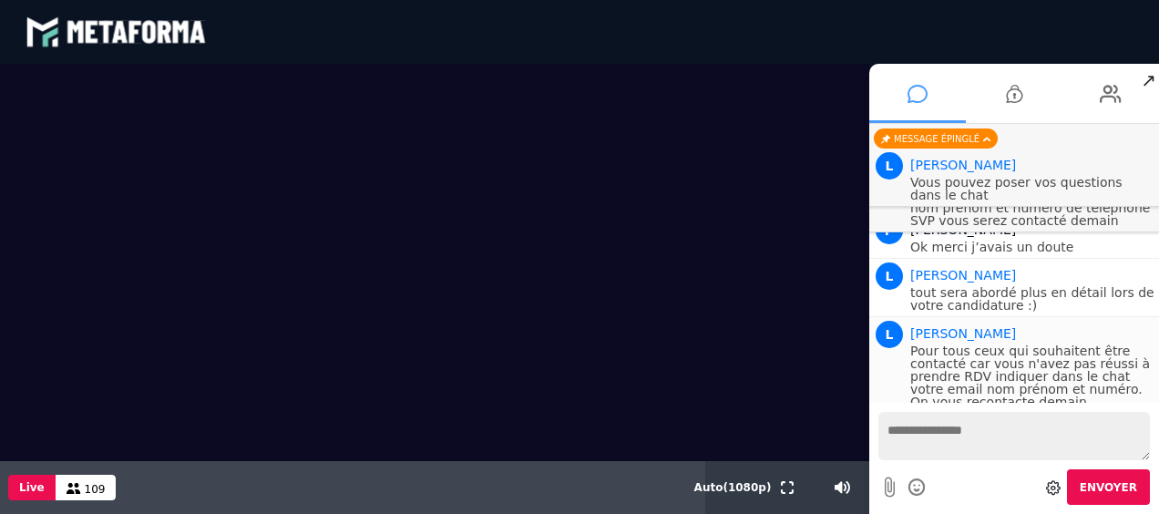
scroll to position [2547, 0]
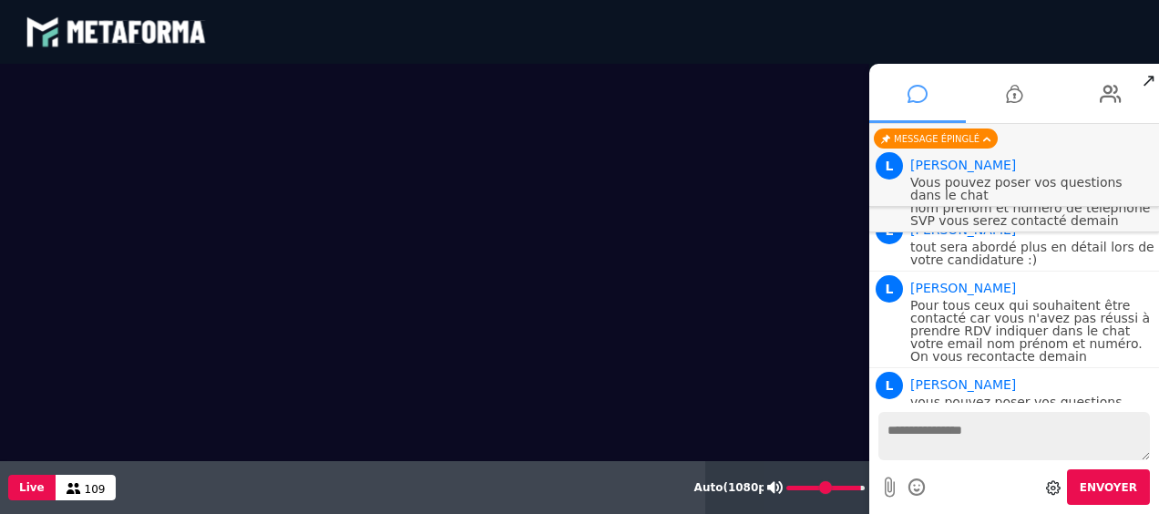
type input "**"
click at [854, 487] on input "range" at bounding box center [825, 487] width 78 height 5
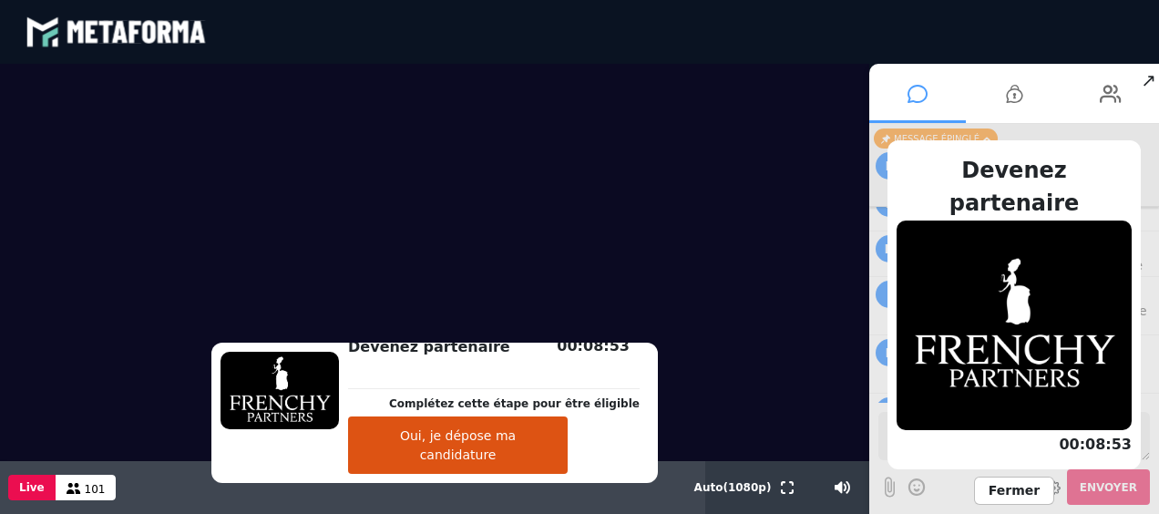
scroll to position [3816, 0]
click at [439, 454] on button "Oui, je dépose ma candidature" at bounding box center [458, 444] width 220 height 57
click at [796, 255] on video at bounding box center [434, 262] width 869 height 397
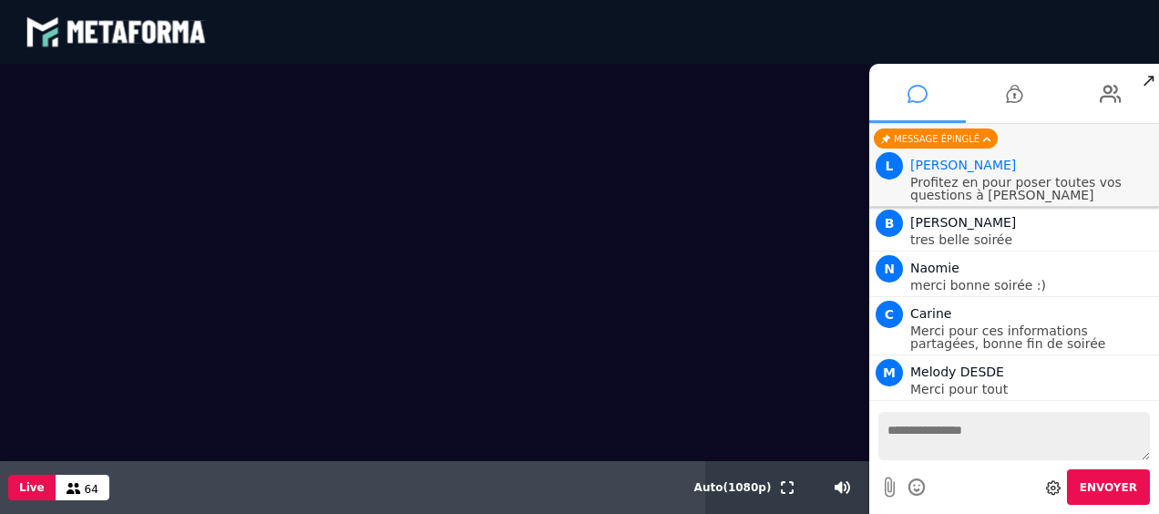
click at [890, 427] on textarea at bounding box center [1013, 436] width 271 height 48
type textarea "*"
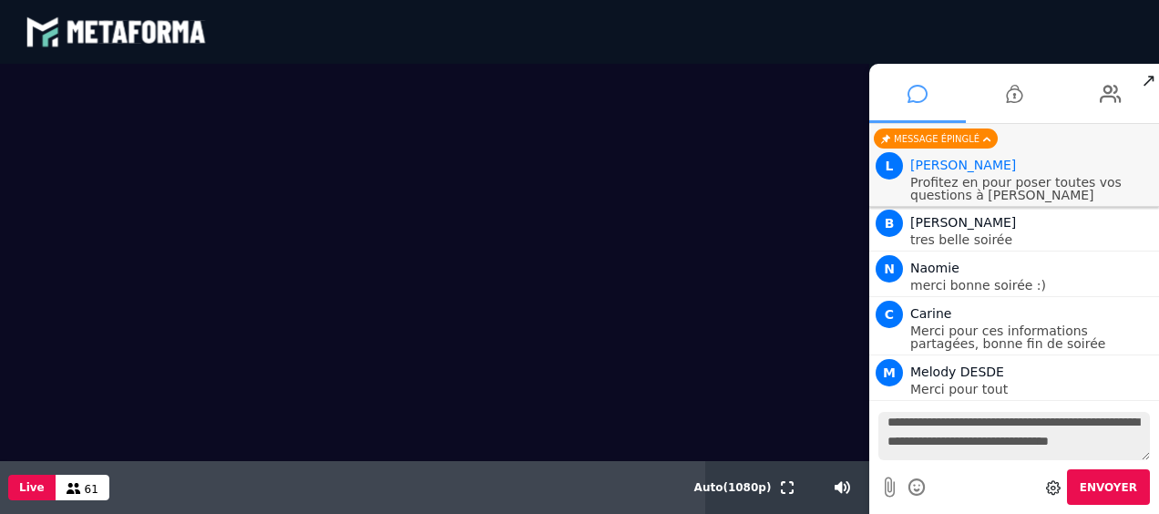
type textarea "**********"
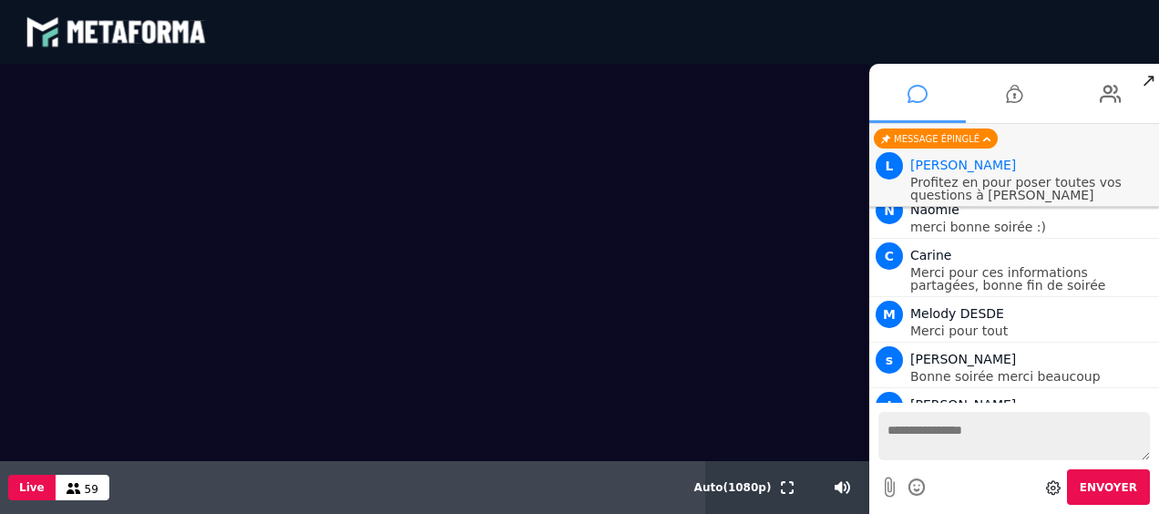
scroll to position [5172, 0]
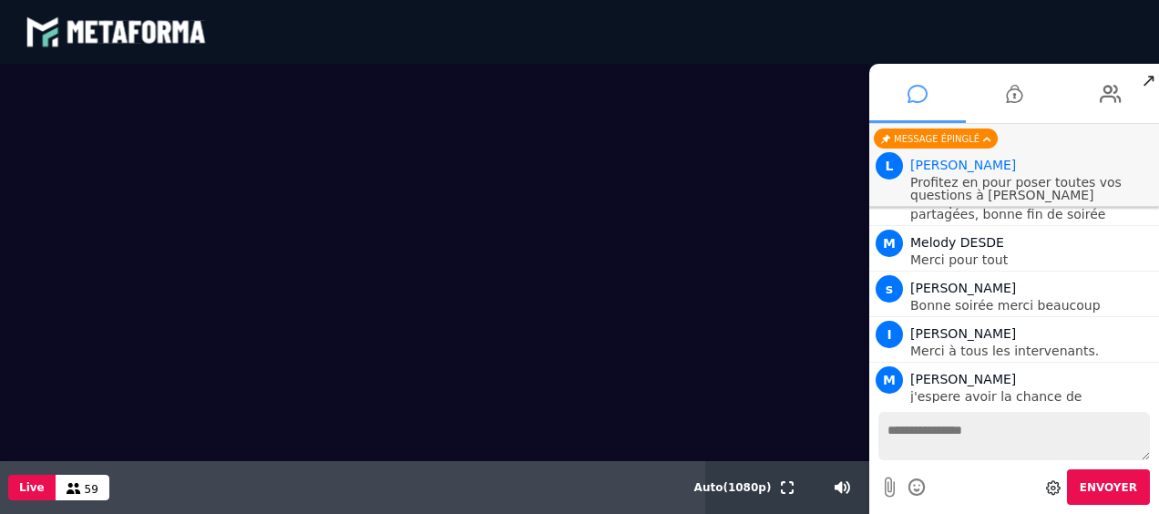
drag, startPoint x: 890, startPoint y: 427, endPoint x: 849, endPoint y: 380, distance: 62.6
click at [849, 380] on div "Scène Compte limité Mettez à niveau pour obtenir des fonctionnalités profession…" at bounding box center [579, 289] width 1159 height 450
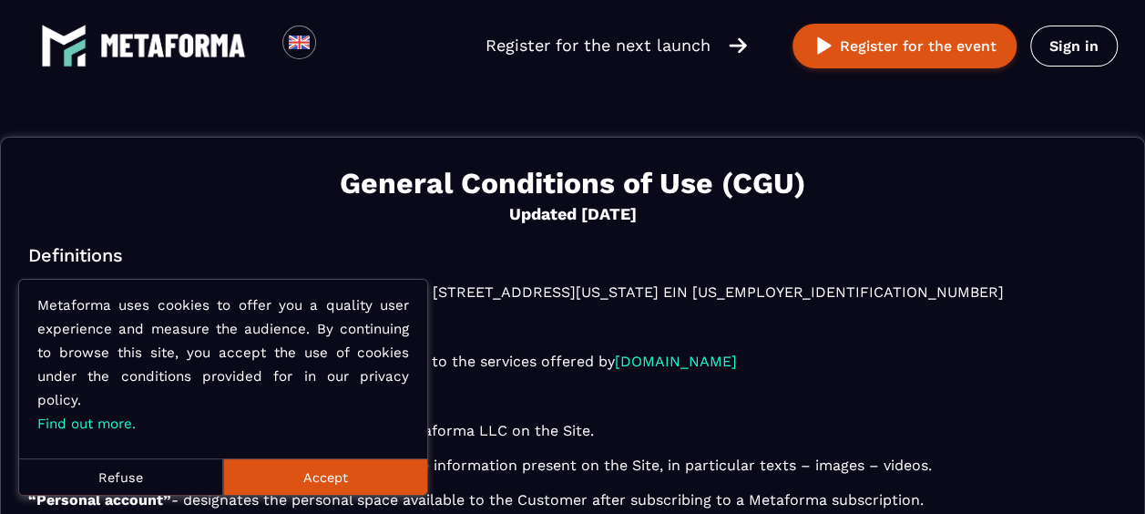
click at [363, 483] on button "Accept" at bounding box center [325, 476] width 204 height 36
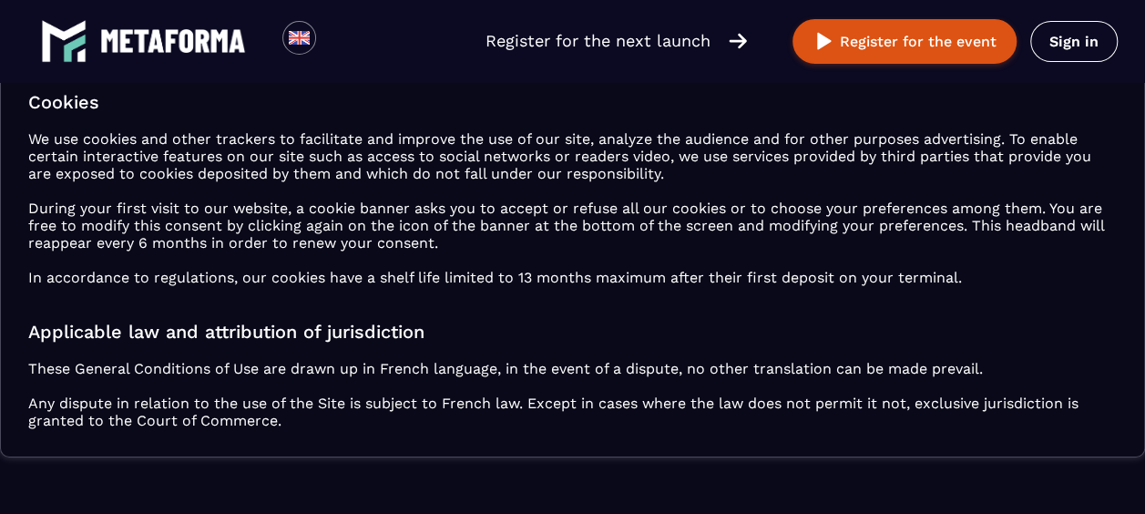
scroll to position [2529, 0]
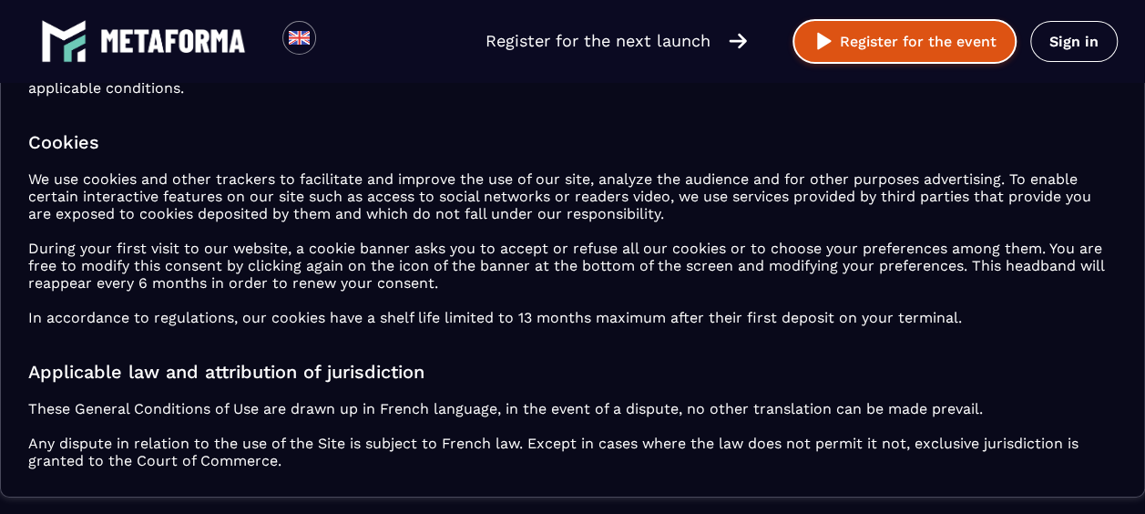
click at [876, 36] on button "Register for the event" at bounding box center [904, 41] width 224 height 45
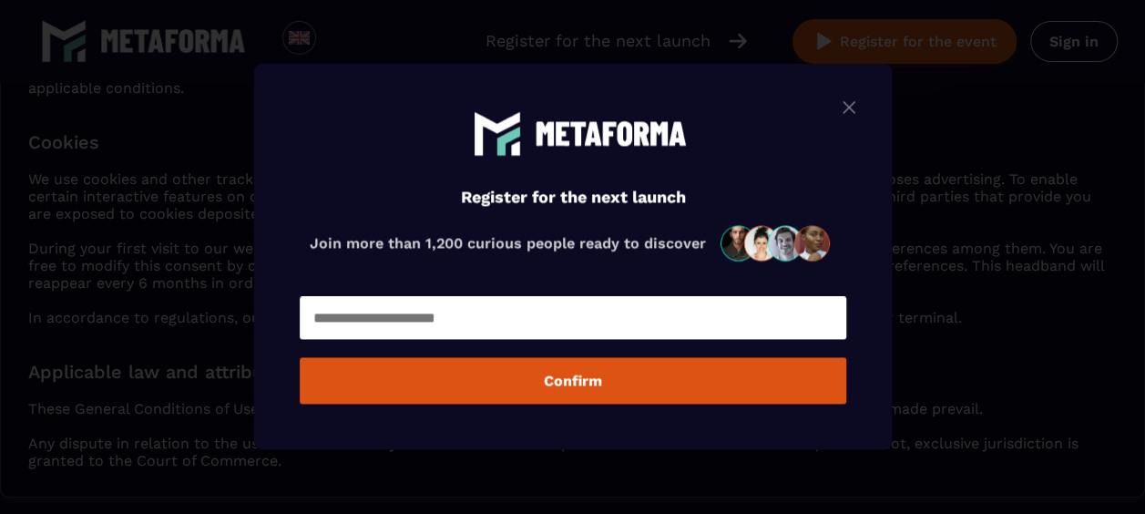
click at [586, 317] on input "Modal window" at bounding box center [573, 318] width 546 height 43
type input "**********"
click at [536, 393] on button "Confirm" at bounding box center [573, 381] width 546 height 46
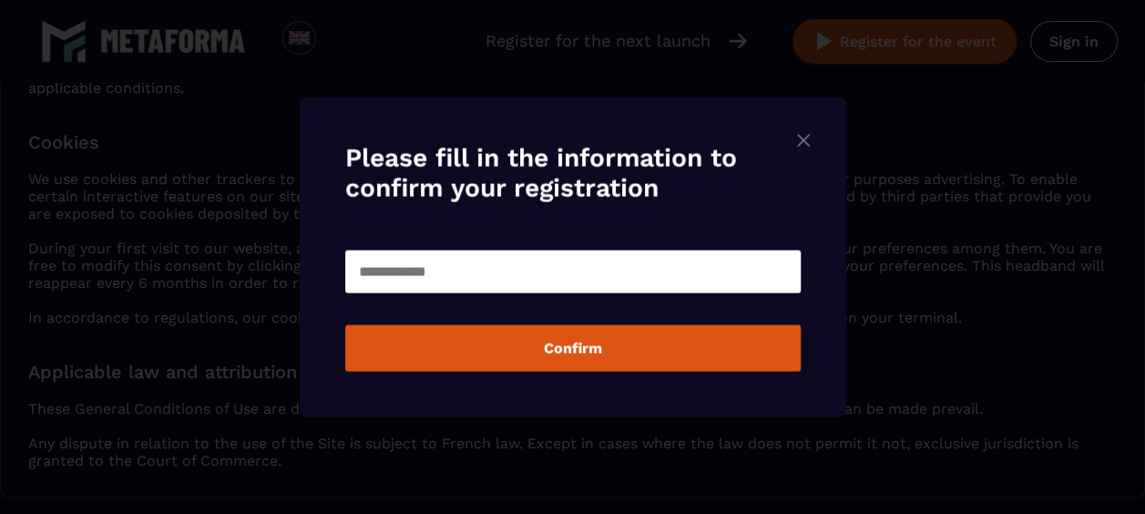
click at [805, 139] on img "Modal window" at bounding box center [803, 140] width 22 height 23
